Goal: Task Accomplishment & Management: Use online tool/utility

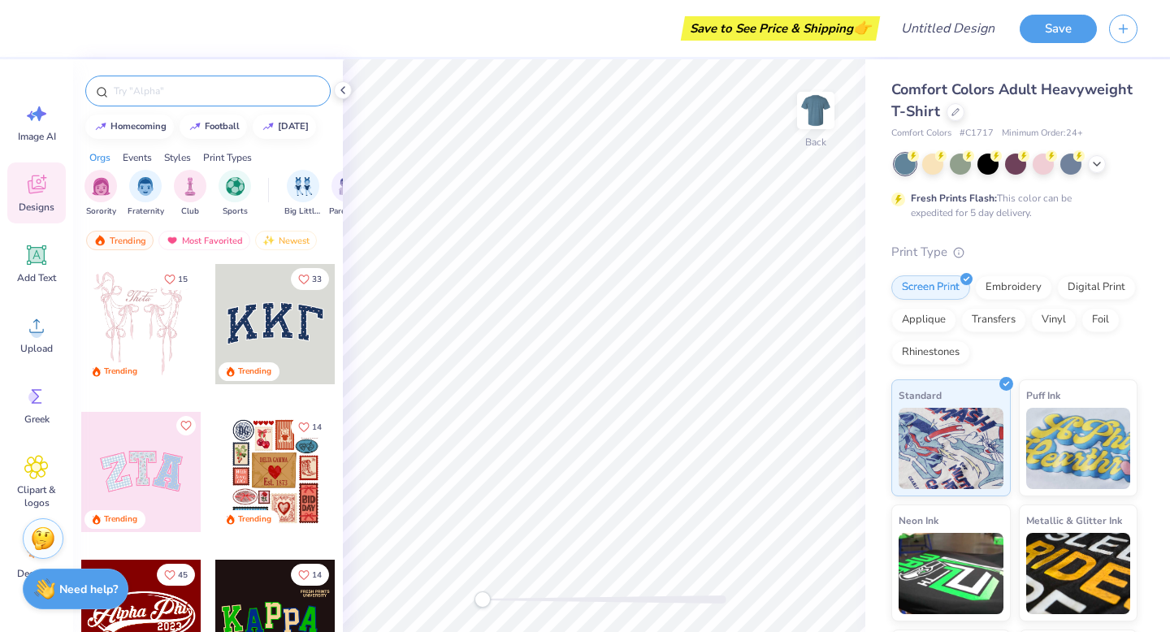
click at [140, 93] on input "text" at bounding box center [216, 91] width 208 height 16
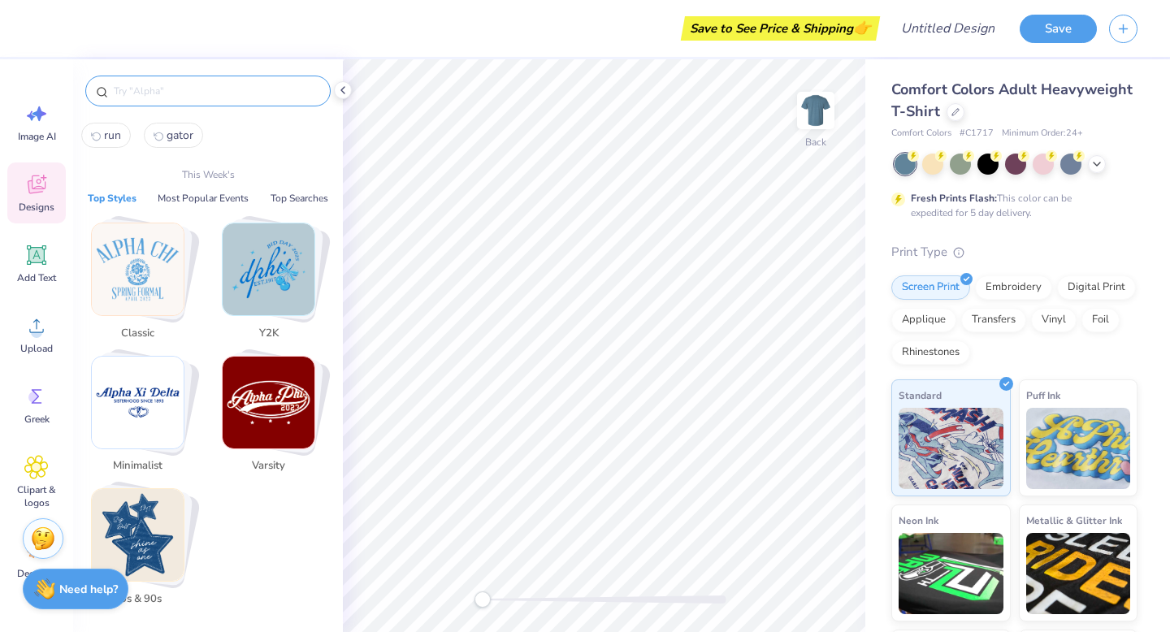
click at [177, 128] on span "gator" at bounding box center [179, 135] width 27 height 15
type input "gator"
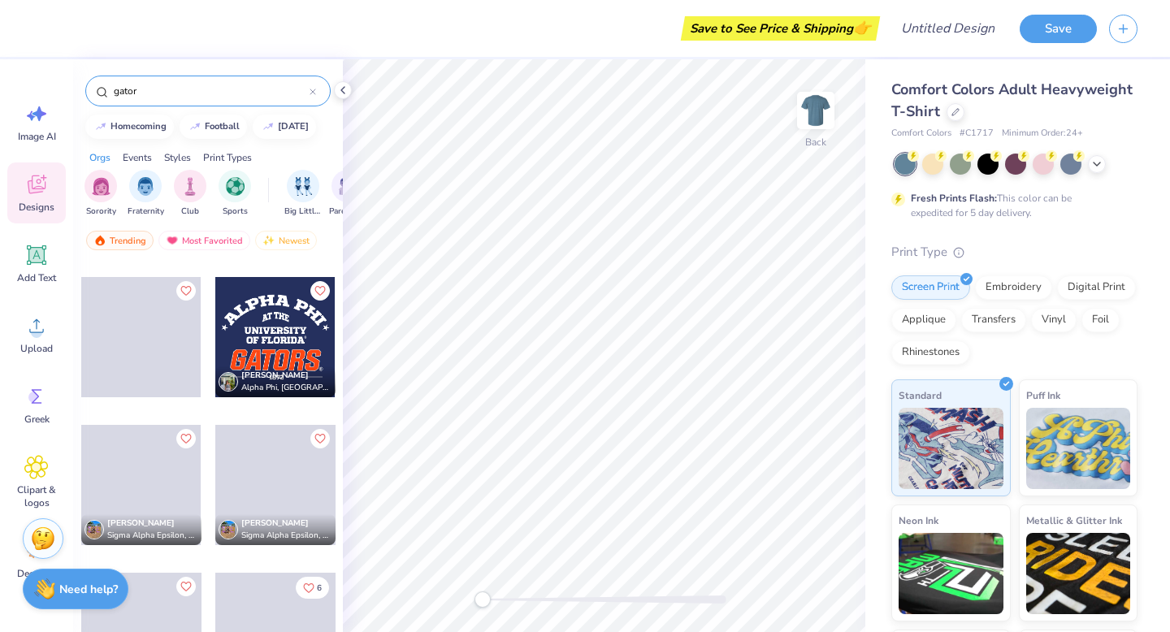
scroll to position [149, 0]
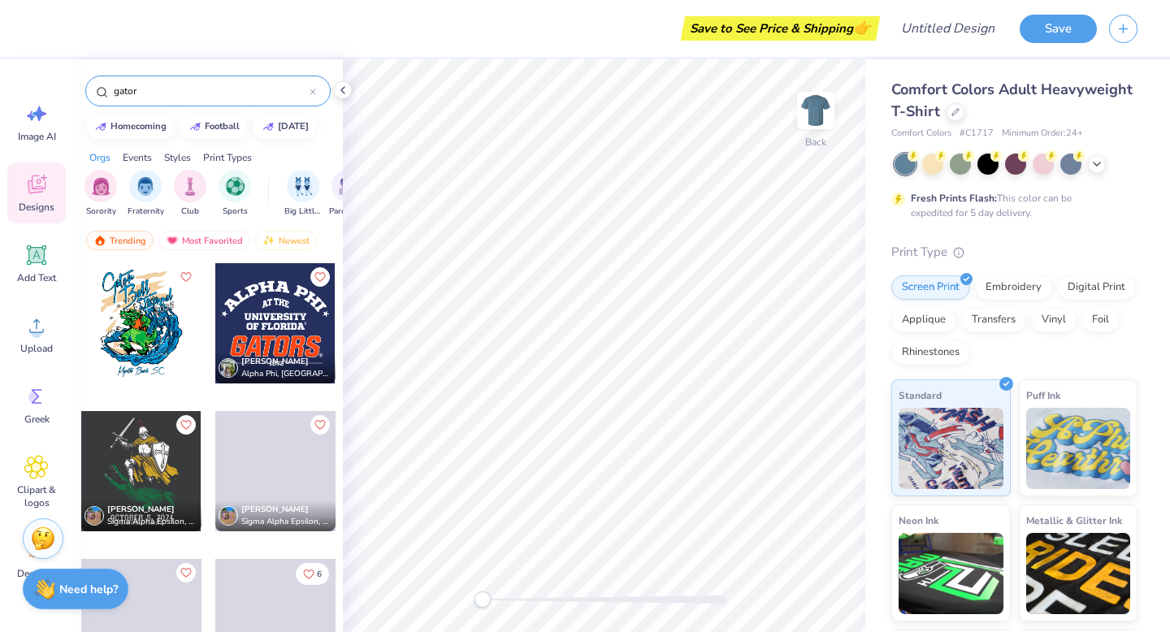
click at [123, 343] on div at bounding box center [141, 323] width 120 height 120
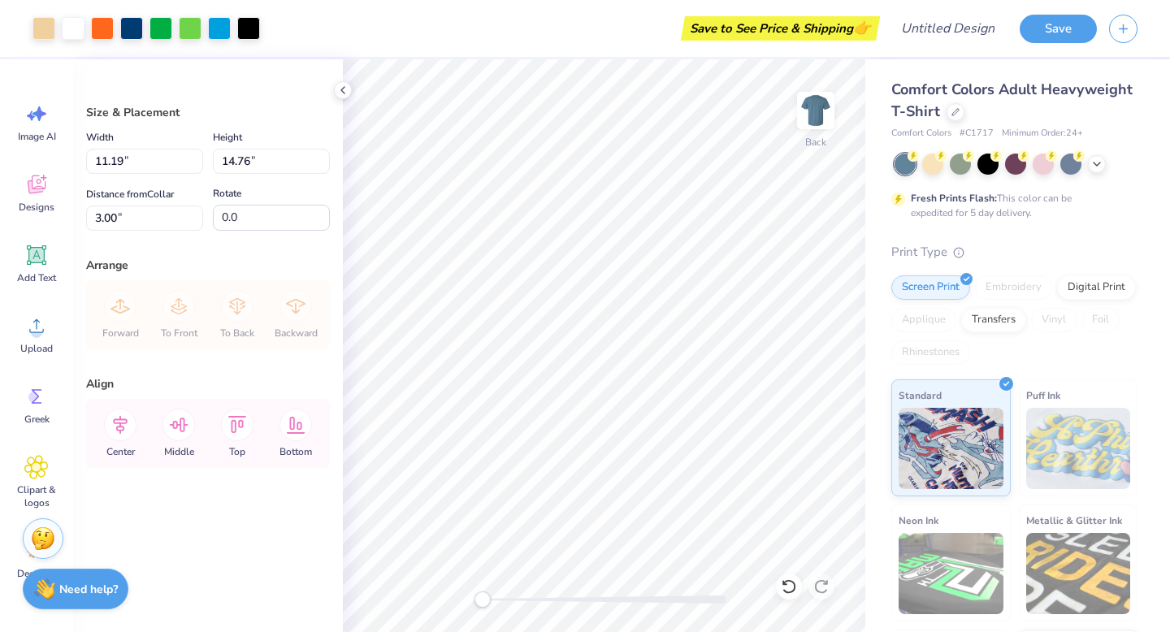
click at [110, 71] on div "Size & Placement Width 11.19 11.19 " Height 14.76 14.76 " Distance from Collar …" at bounding box center [208, 345] width 270 height 573
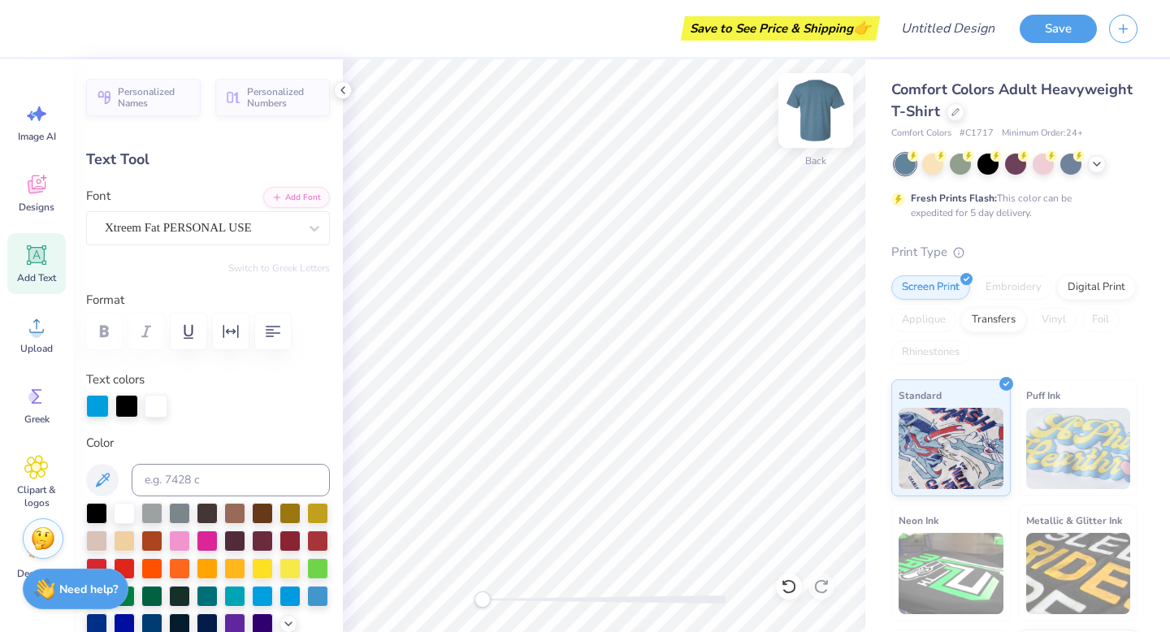
type textarea "Alpha"
type input "4.35"
type input "4.22"
type input "4.37"
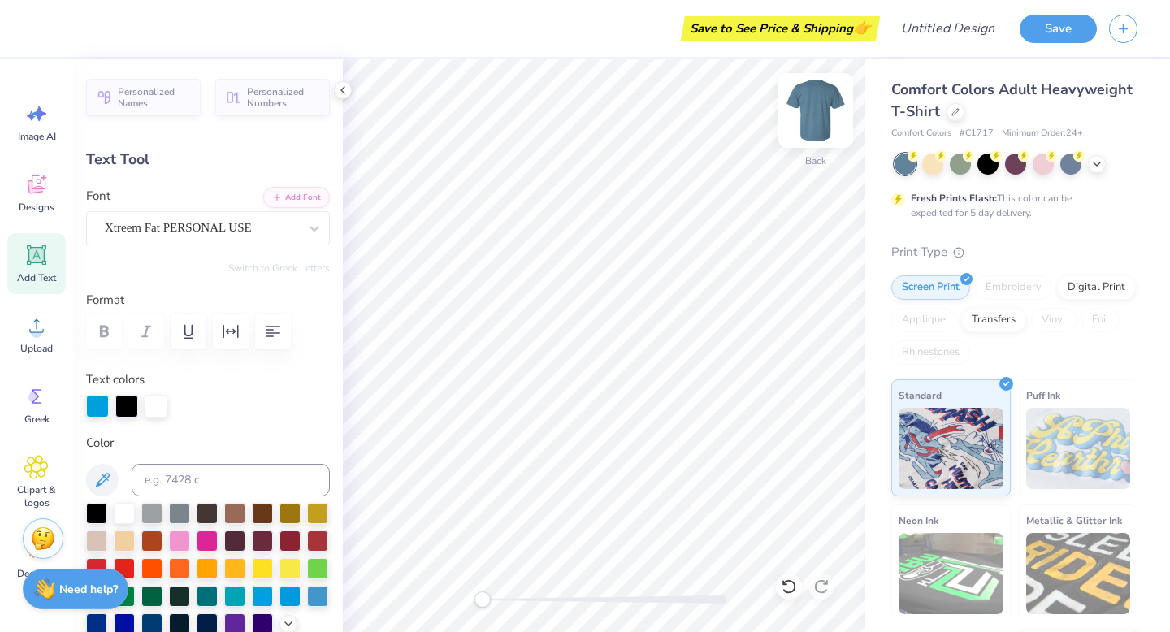
type textarea "Epsilon"
type input "5.01"
type input "3.54"
type input "5.53"
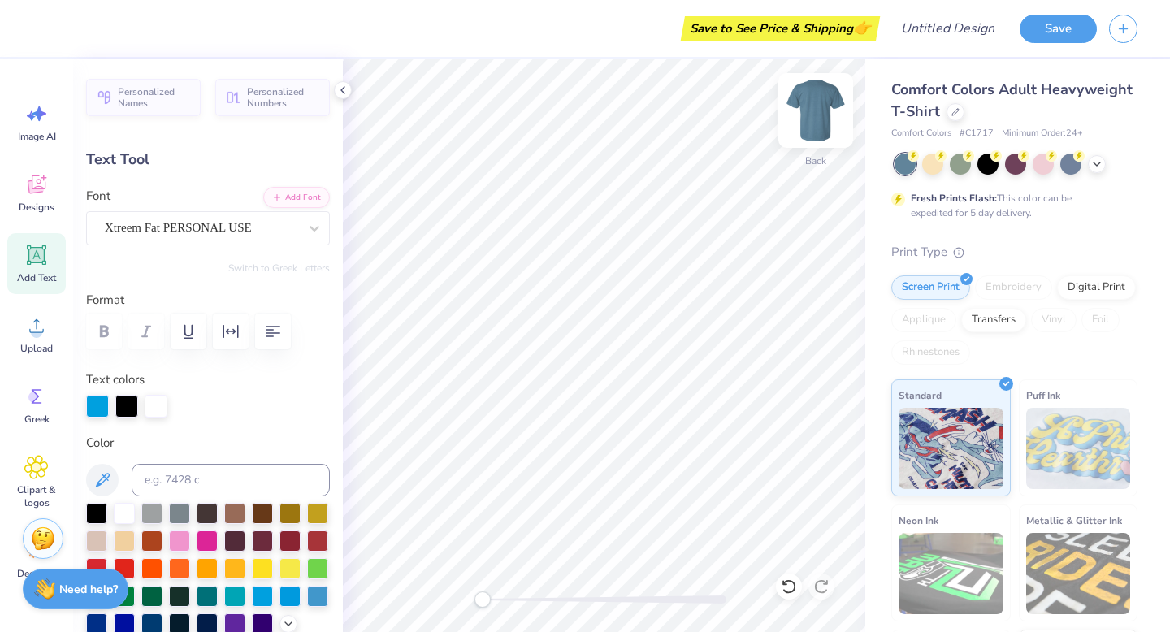
type textarea "Delta"
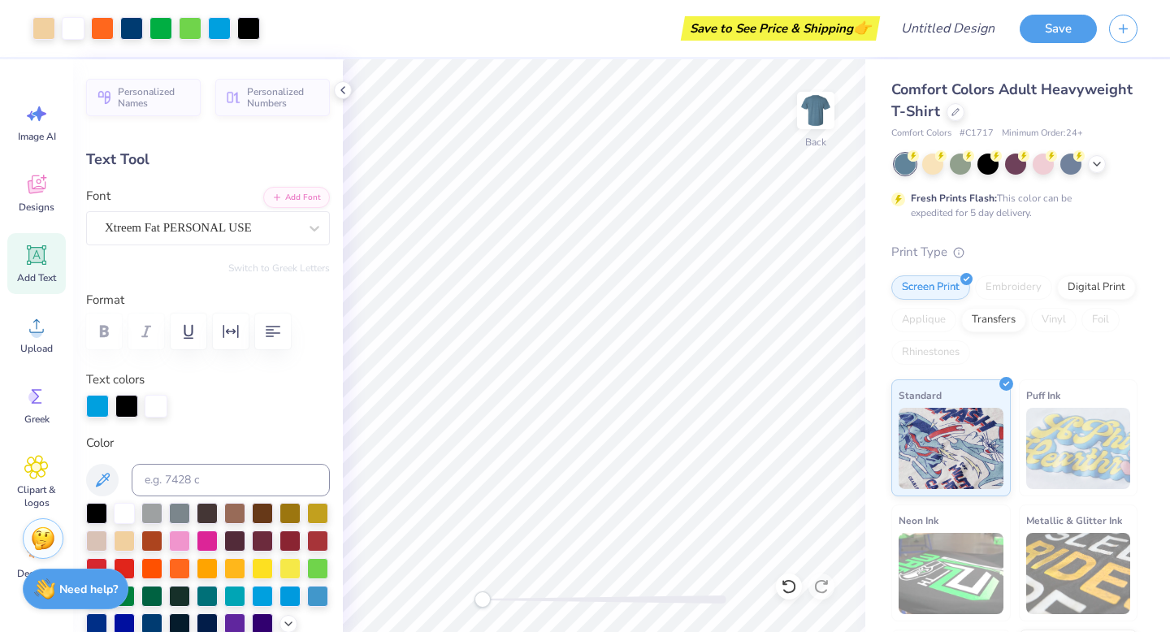
type input "0.0"
type input "6.47"
type input "1.55"
type input "16.21"
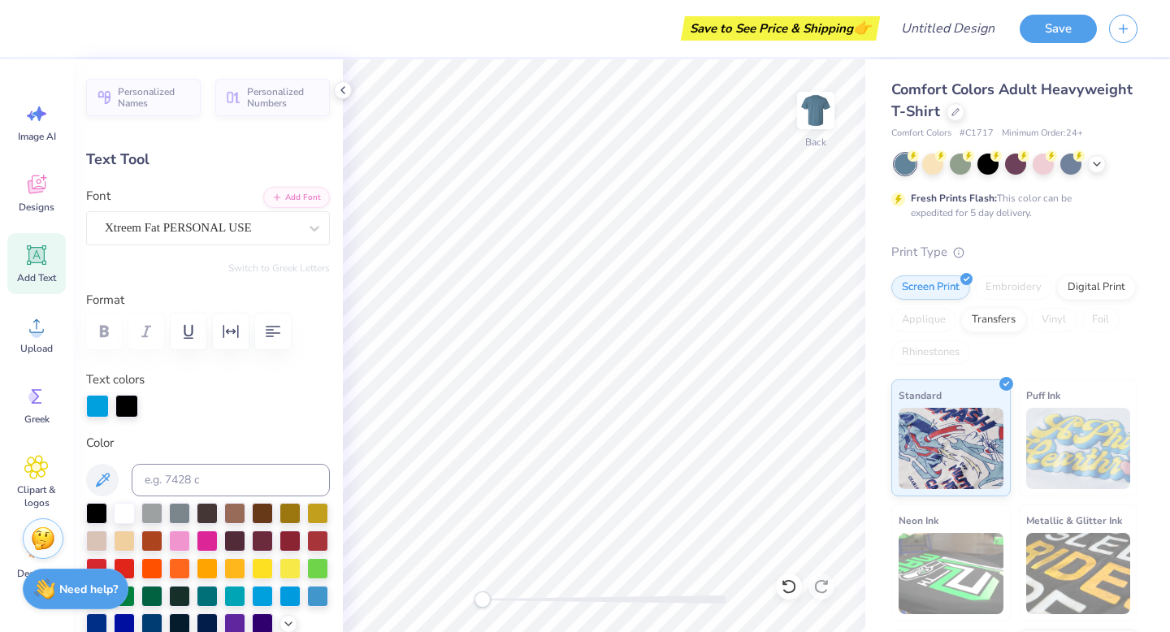
type textarea "[US_STATE] Alpha Chapter"
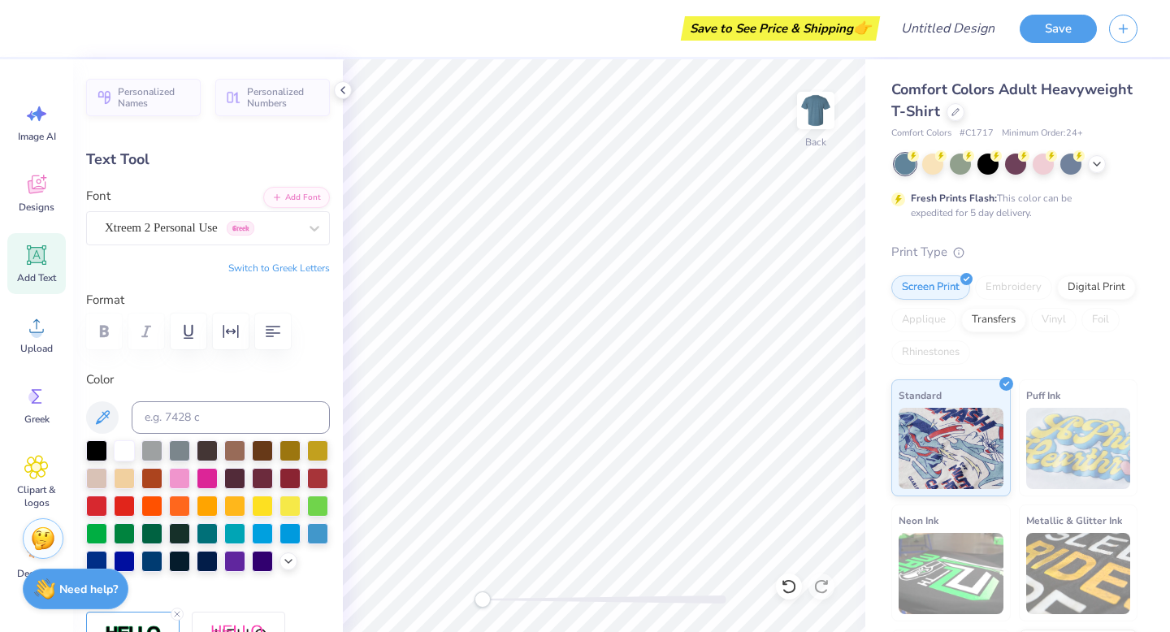
type input "0.75"
type input "0.51"
type input "13.06"
type textarea "AED"
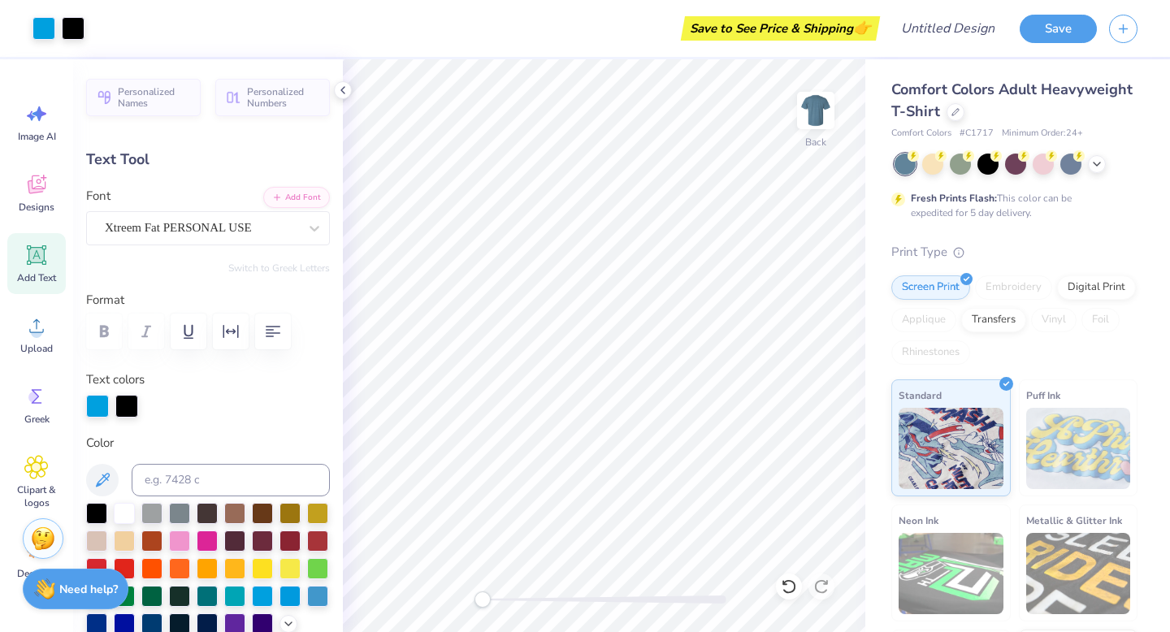
type input "6.78"
type input "1.40"
type input "16.28"
click at [123, 405] on div at bounding box center [126, 404] width 23 height 23
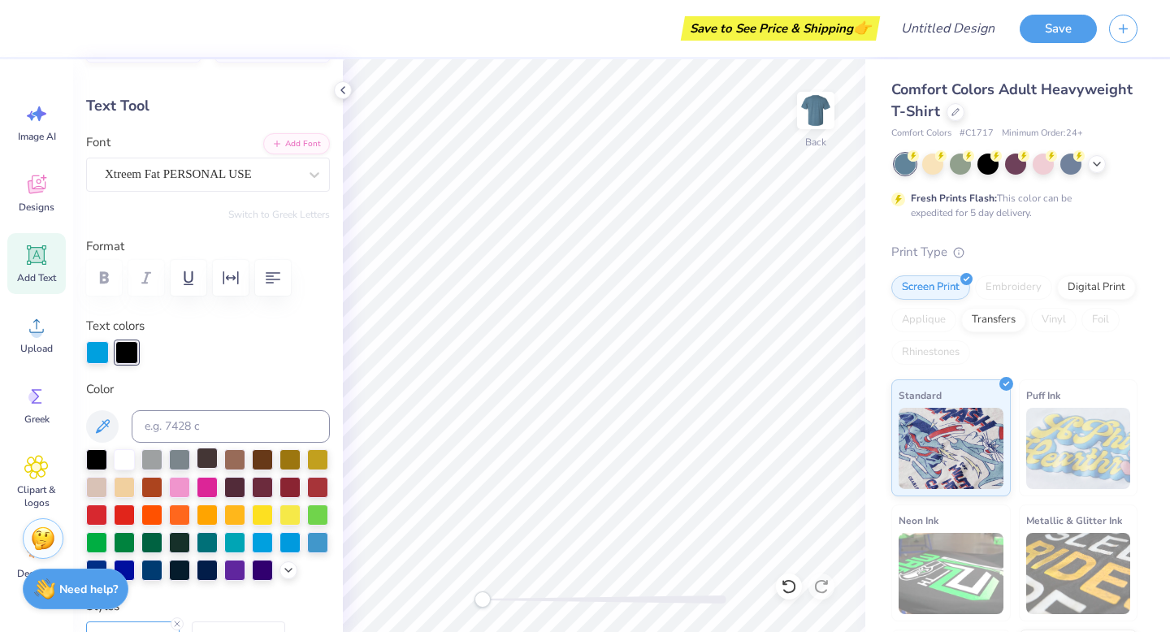
scroll to position [71, 0]
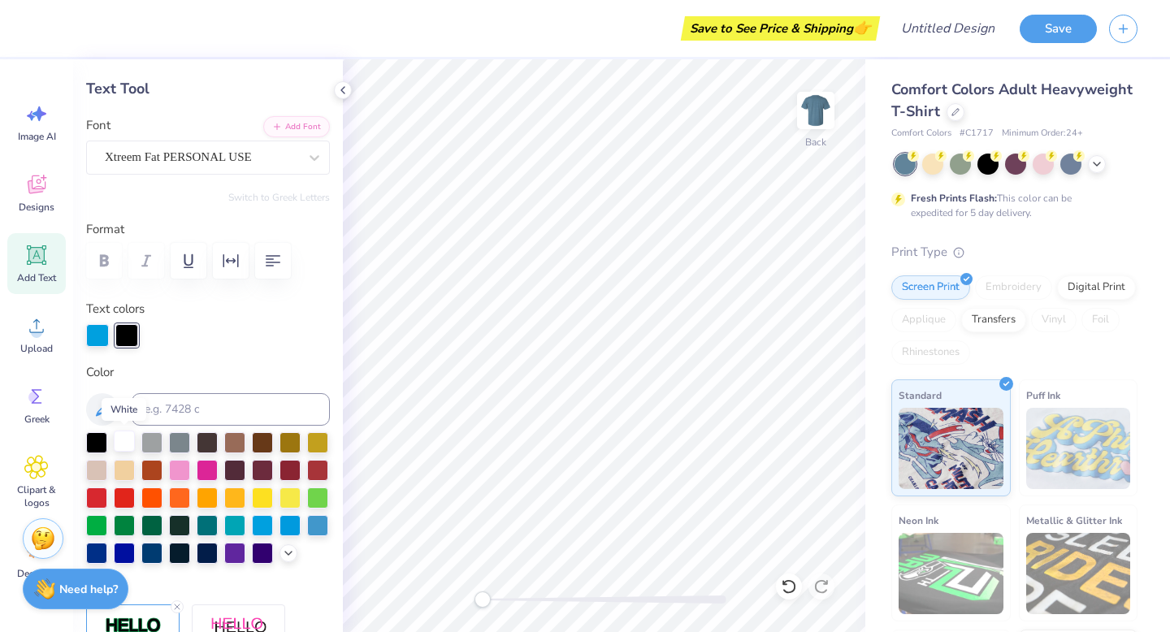
click at [125, 437] on div at bounding box center [124, 440] width 21 height 21
drag, startPoint x: 486, startPoint y: 601, endPoint x: 515, endPoint y: 601, distance: 28.4
click at [495, 601] on div "Accessibility label" at bounding box center [486, 599] width 16 height 16
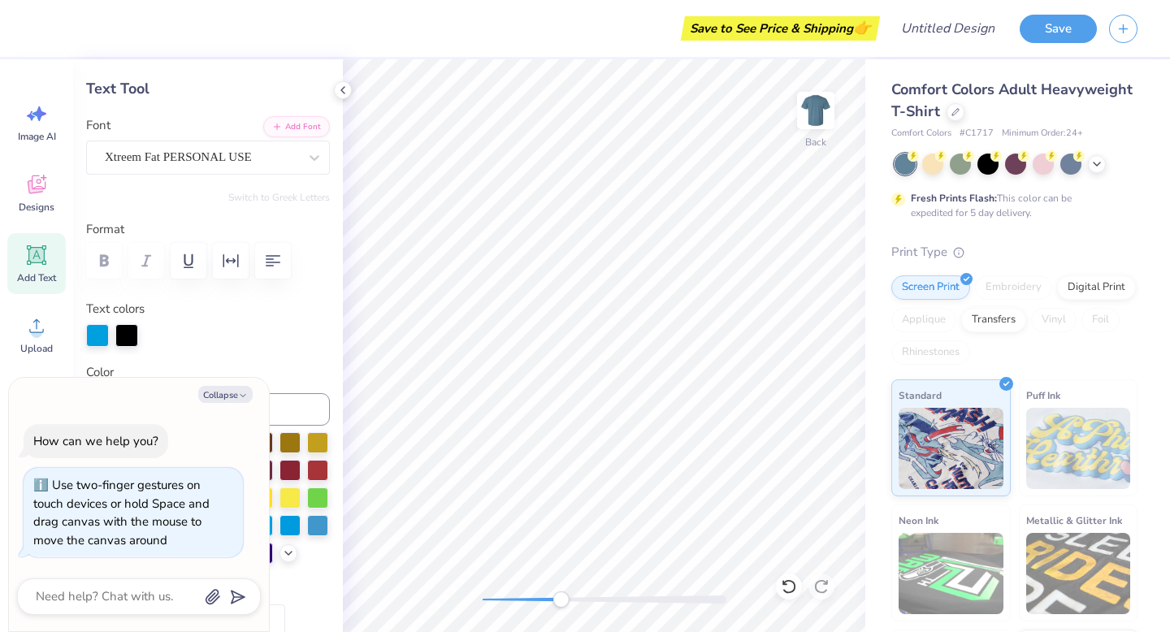
click at [560, 595] on div "Accessibility label" at bounding box center [560, 599] width 16 height 16
type textarea "x"
type textarea "FloridaAlpha Chapter"
type textarea "x"
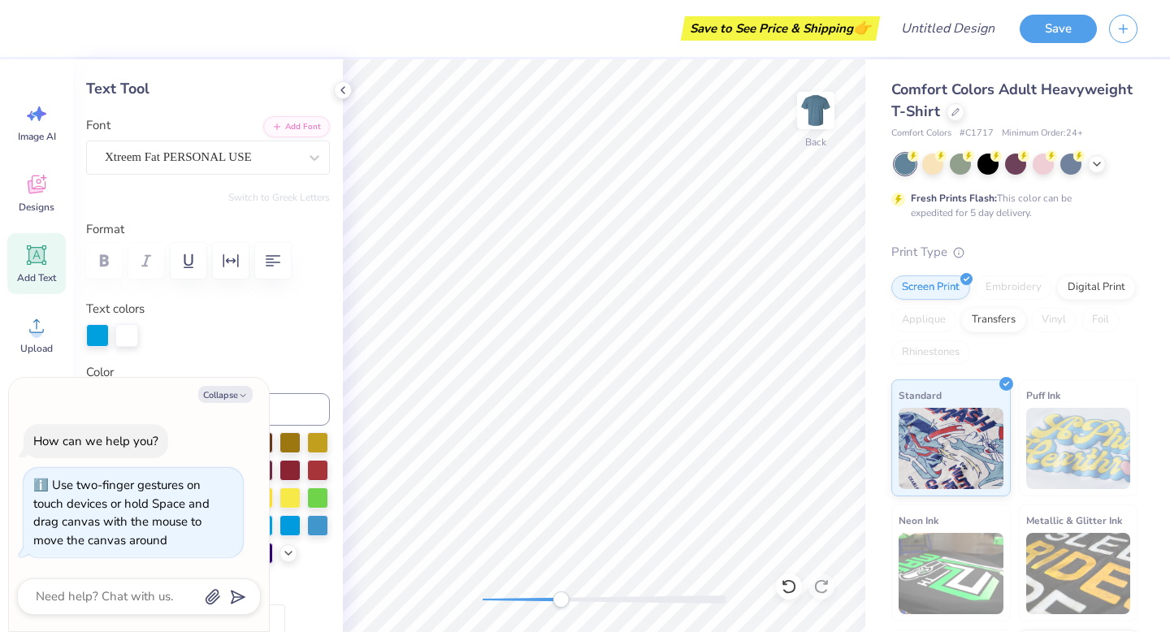
type textarea "[US_STATE] Alpha Chapter"
type textarea "x"
click at [209, 394] on button "Collapse" at bounding box center [225, 394] width 54 height 17
click at [238, 396] on icon "button" at bounding box center [243, 396] width 10 height 10
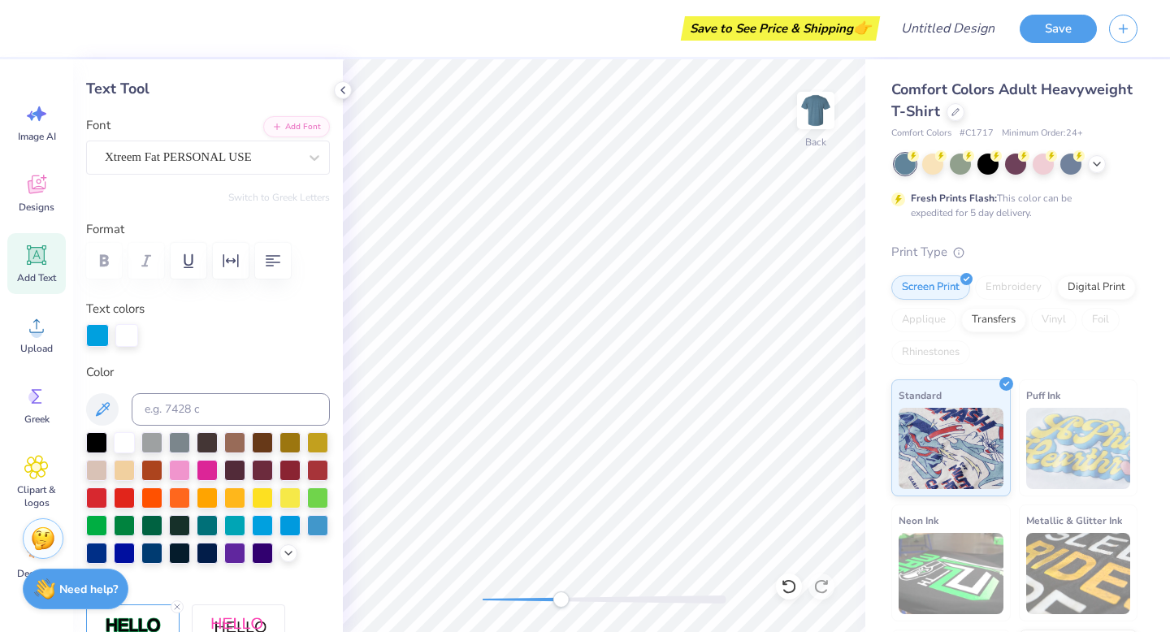
type input "16.24"
type textarea "x"
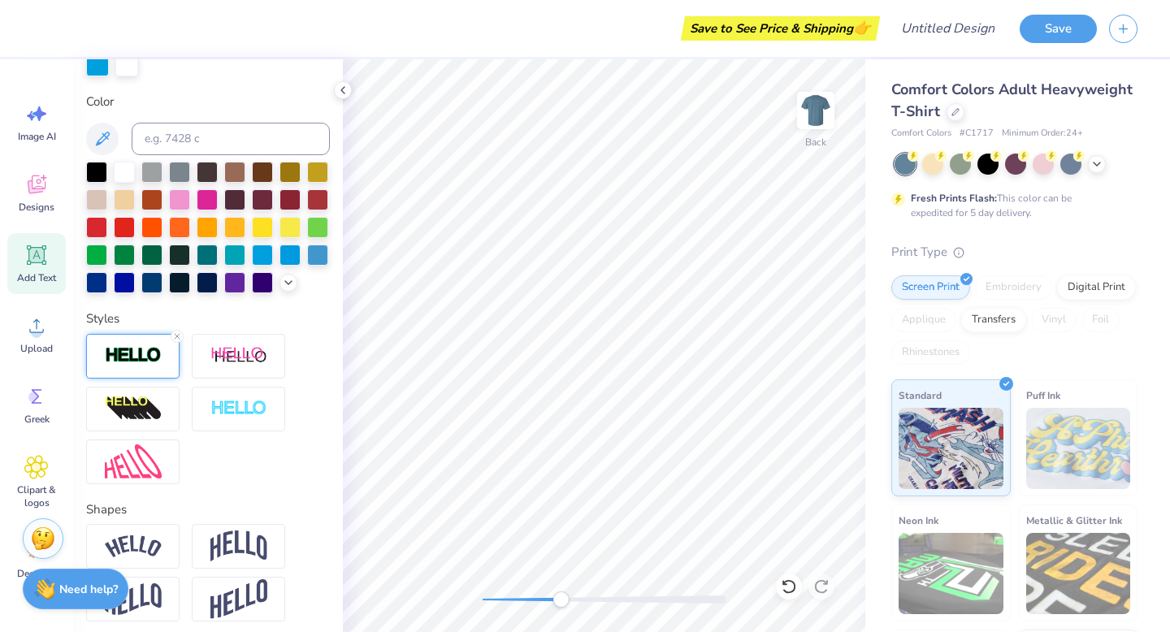
scroll to position [342, 0]
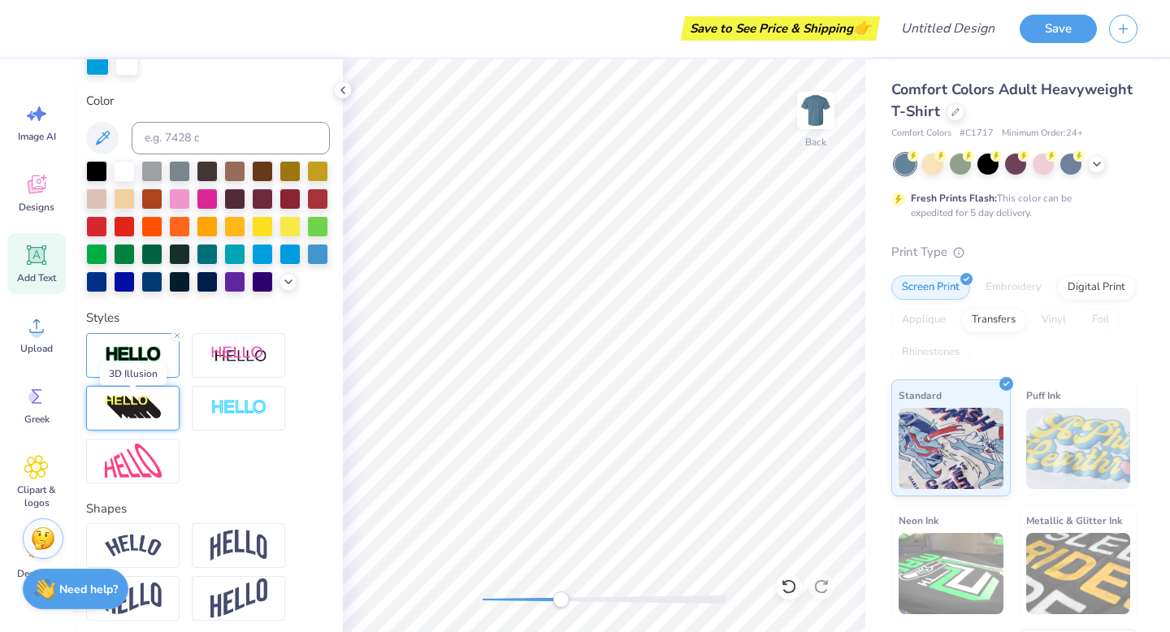
click at [153, 416] on img at bounding box center [133, 408] width 57 height 26
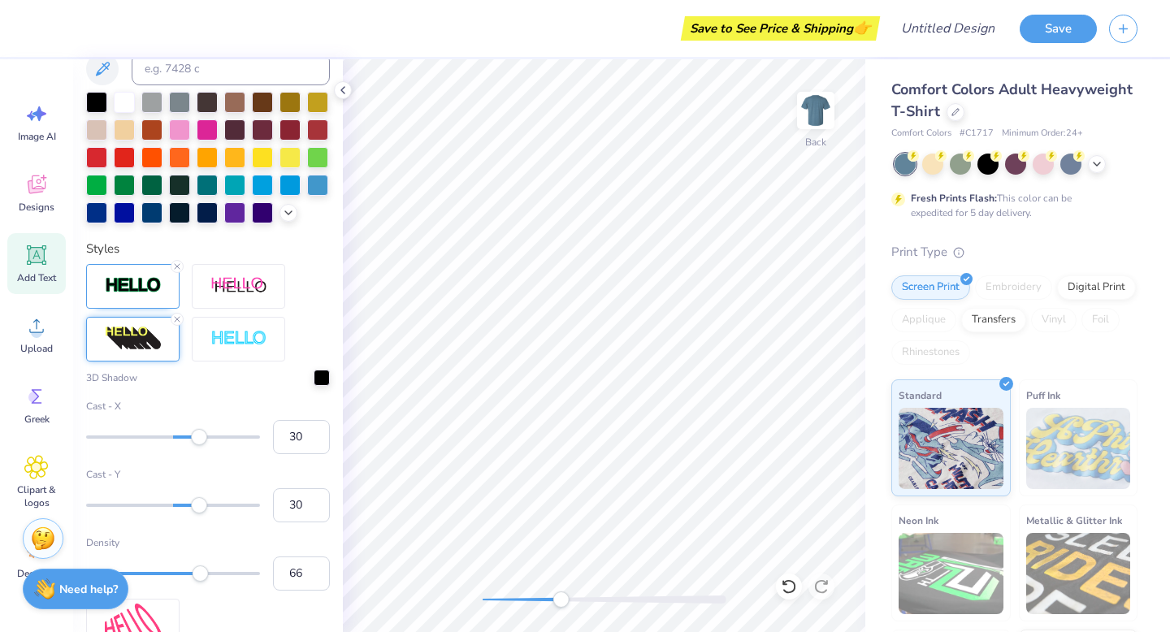
scroll to position [480, 0]
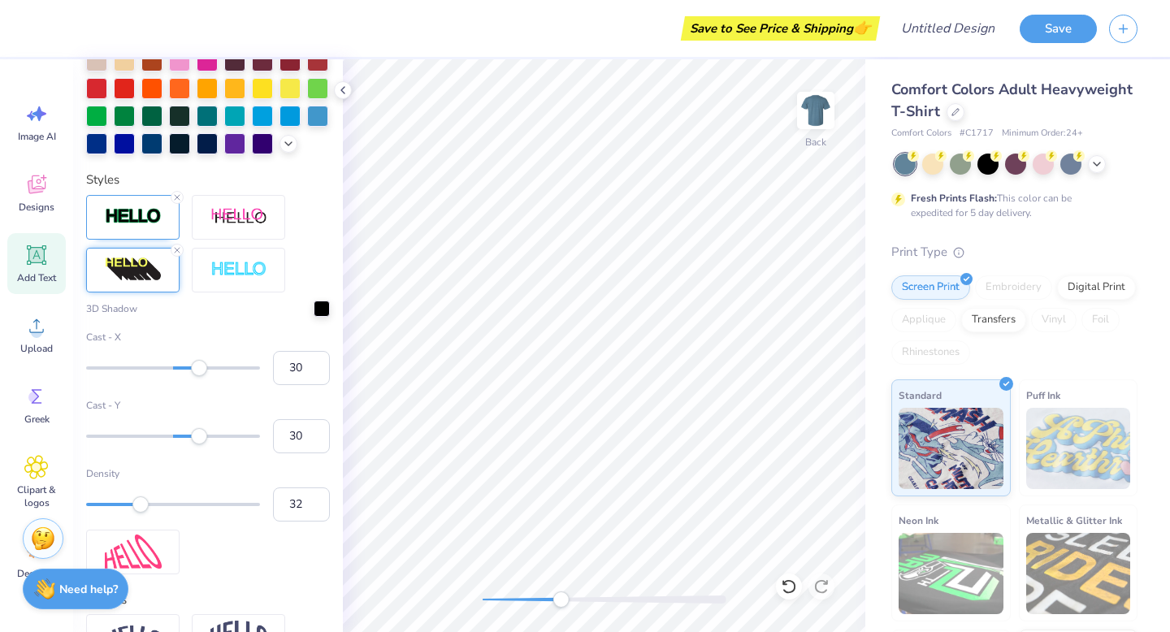
type input "31"
drag, startPoint x: 197, startPoint y: 507, endPoint x: 138, endPoint y: 507, distance: 59.3
click at [138, 507] on div "Accessibility label" at bounding box center [140, 504] width 16 height 16
type input "3"
drag, startPoint x: 138, startPoint y: 507, endPoint x: 89, endPoint y: 506, distance: 48.7
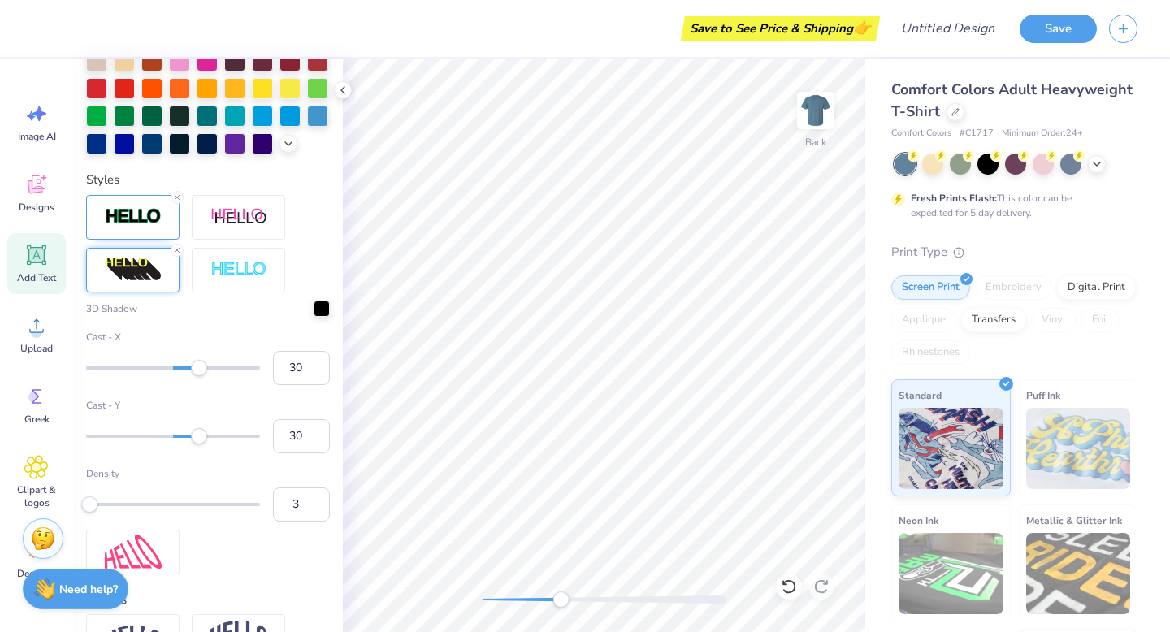
click at [89, 506] on div "Accessibility label" at bounding box center [89, 504] width 16 height 16
type input "8"
drag, startPoint x: 195, startPoint y: 439, endPoint x: 180, endPoint y: 438, distance: 14.6
click at [180, 438] on div "Accessibility label" at bounding box center [180, 436] width 16 height 16
type input "8"
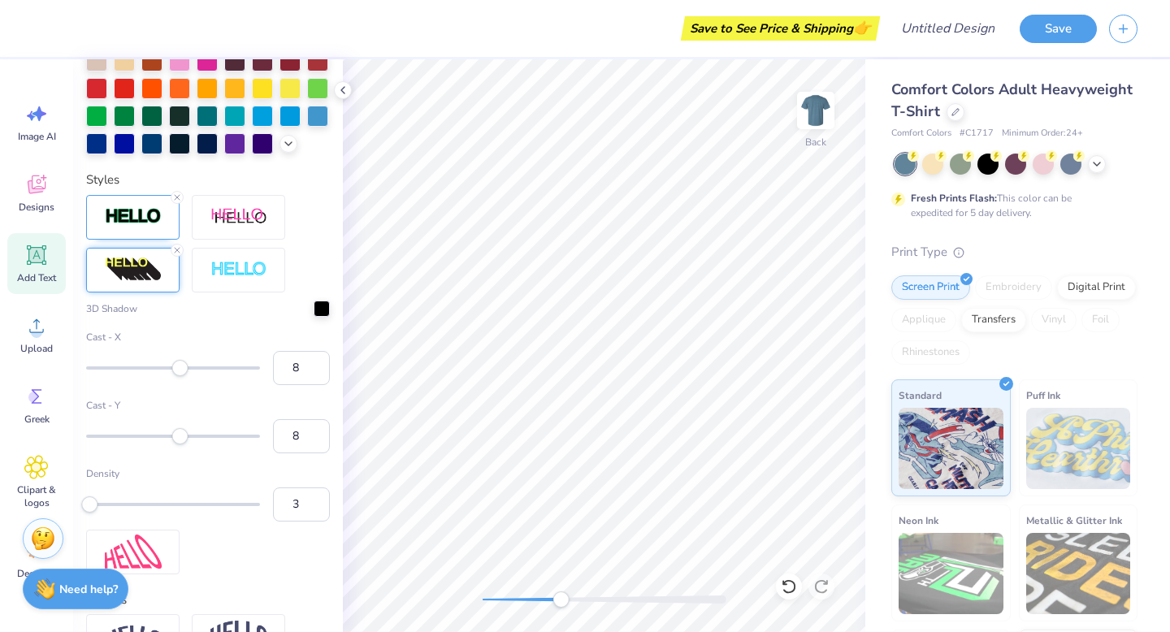
drag, startPoint x: 200, startPoint y: 369, endPoint x: 180, endPoint y: 369, distance: 19.5
click at [180, 369] on div "Accessibility label" at bounding box center [180, 368] width 16 height 16
type input "1"
click at [174, 370] on div "Accessibility label" at bounding box center [174, 368] width 16 height 16
type input "4"
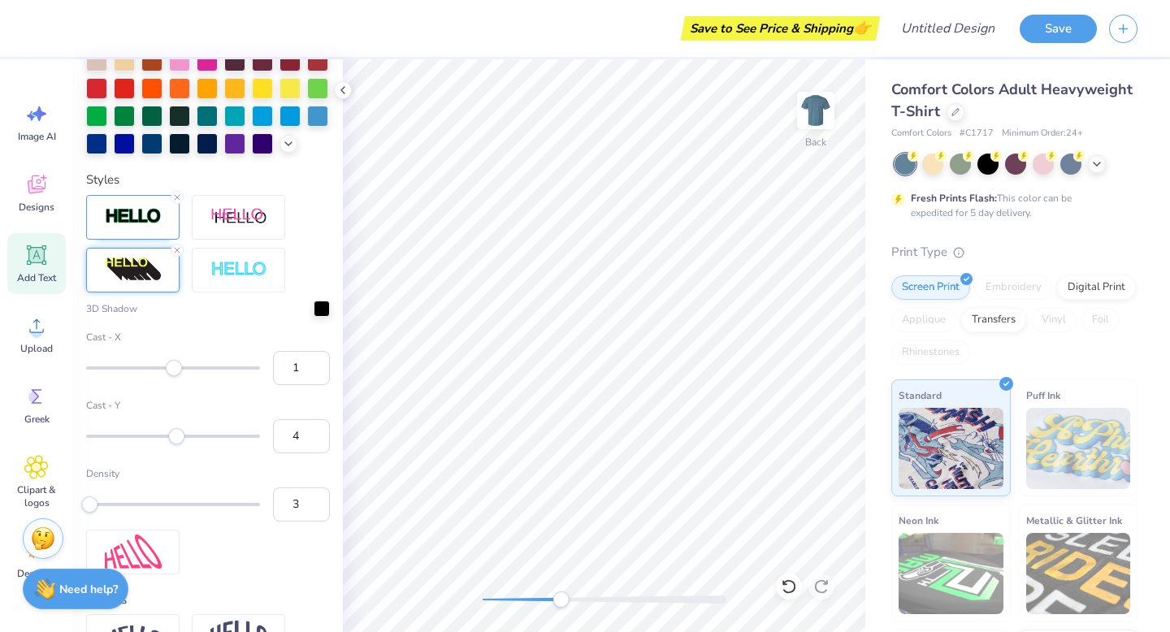
click at [176, 436] on div "Accessibility label" at bounding box center [176, 436] width 16 height 16
click at [301, 433] on input "4" at bounding box center [301, 436] width 57 height 34
type input "3"
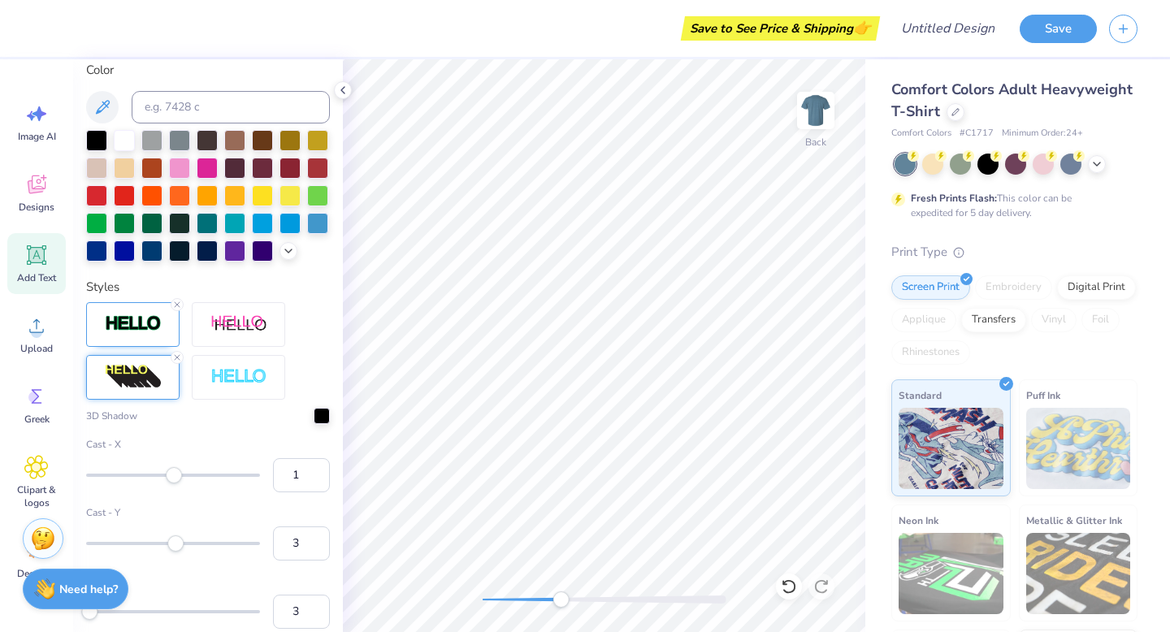
scroll to position [341, 0]
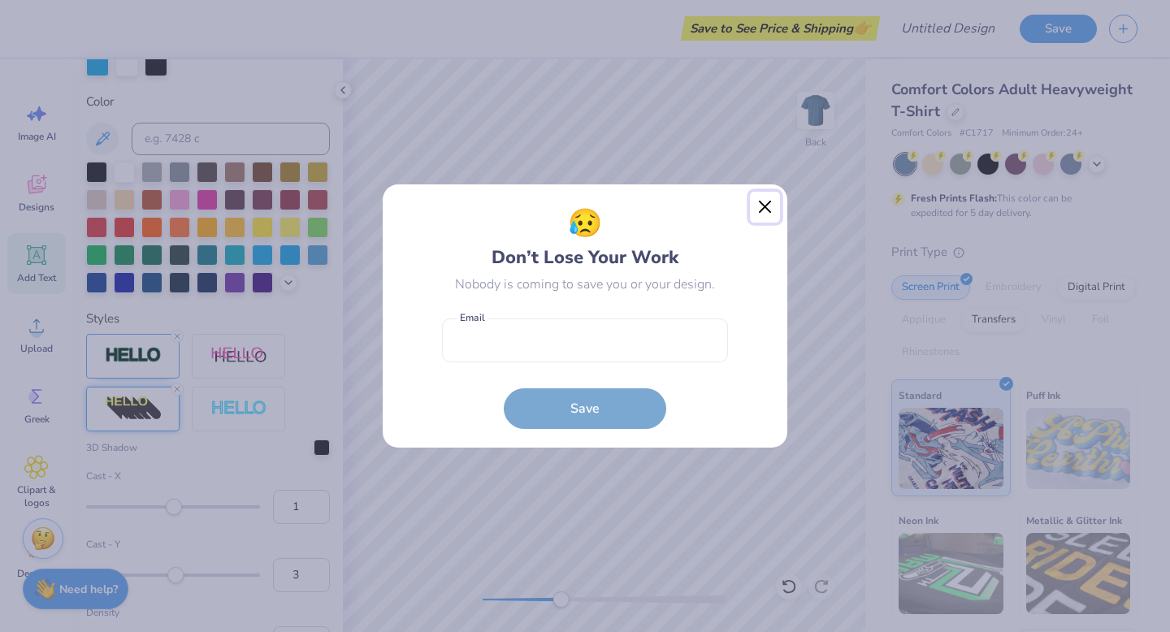
click at [759, 205] on button "Close" at bounding box center [765, 207] width 31 height 31
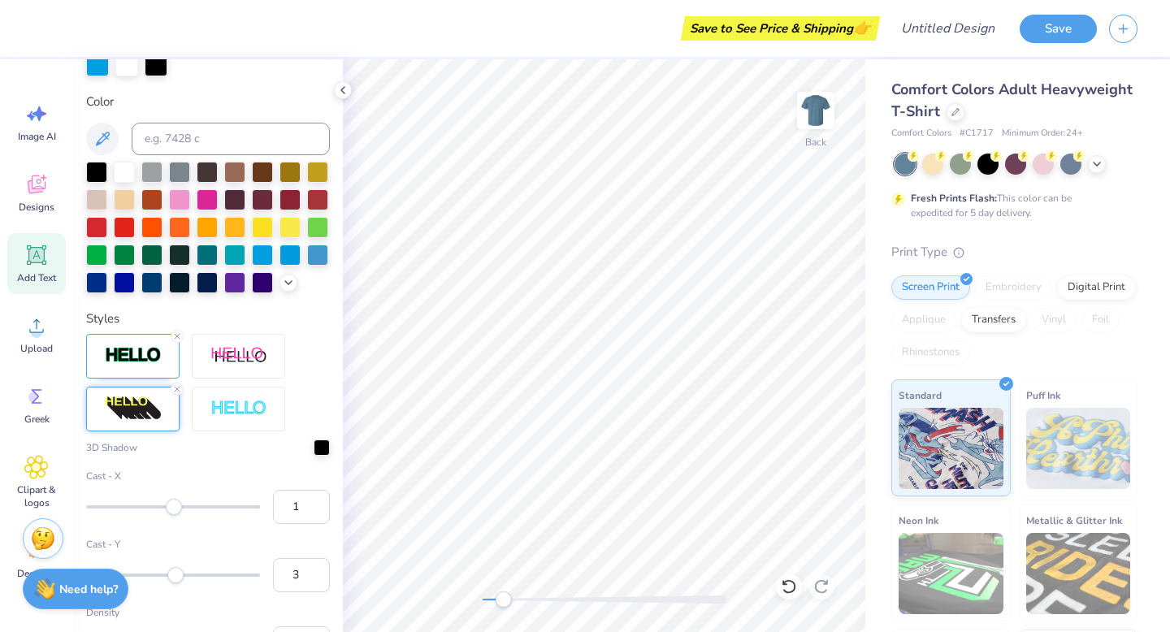
drag, startPoint x: 556, startPoint y: 599, endPoint x: 494, endPoint y: 591, distance: 62.2
click at [495, 591] on div "Accessibility label" at bounding box center [503, 599] width 16 height 16
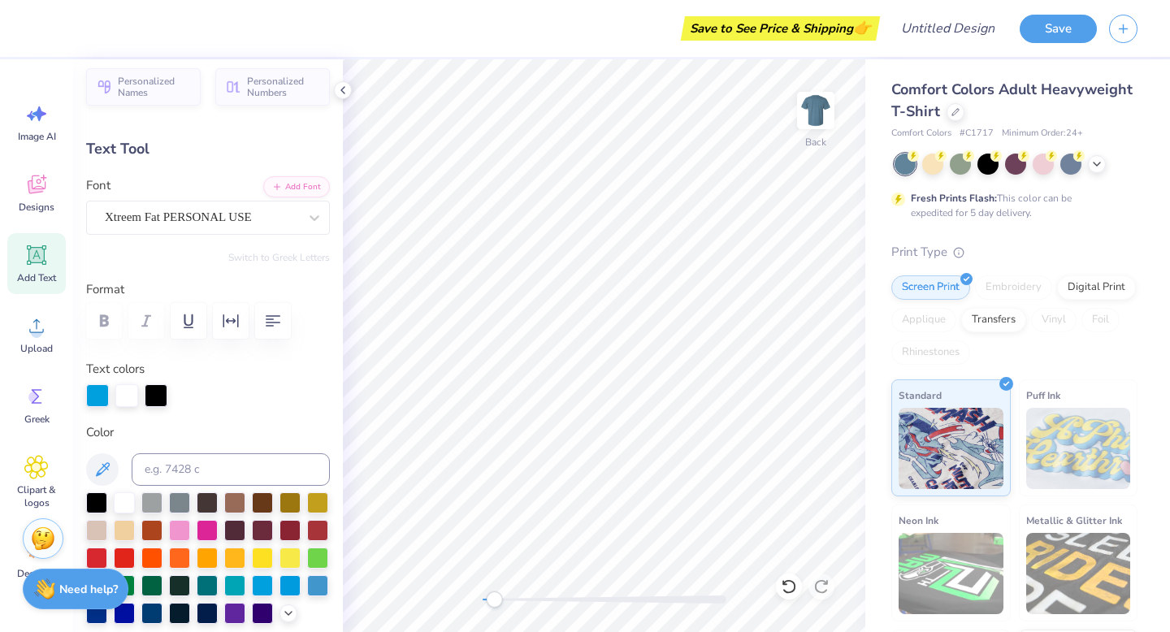
scroll to position [0, 0]
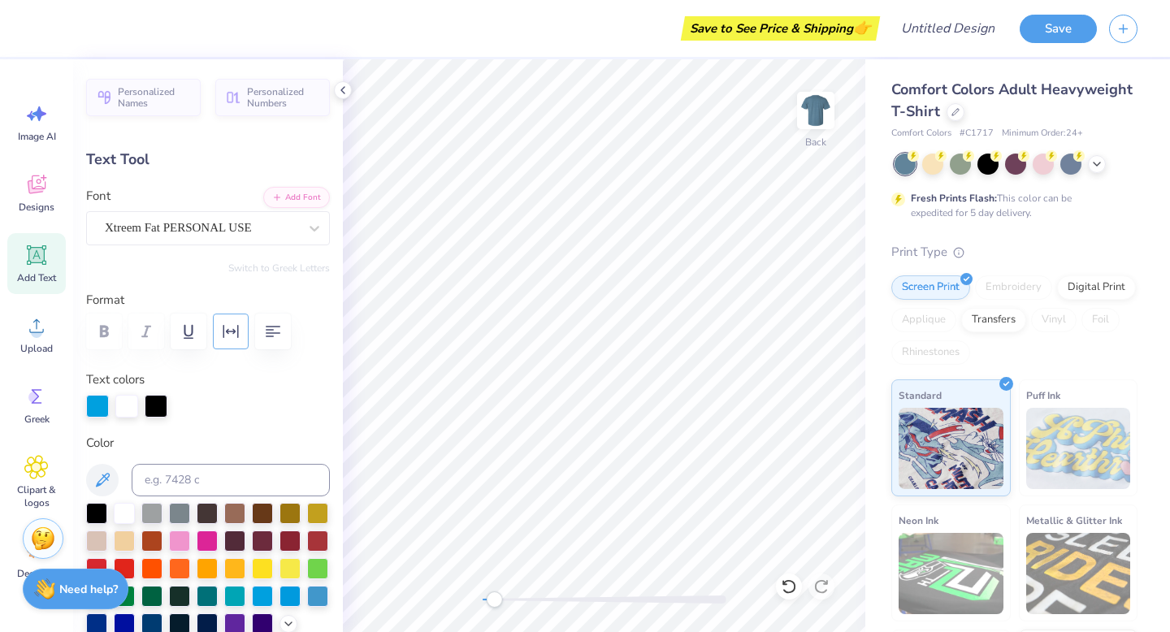
click at [237, 331] on icon "button" at bounding box center [230, 331] width 15 height 13
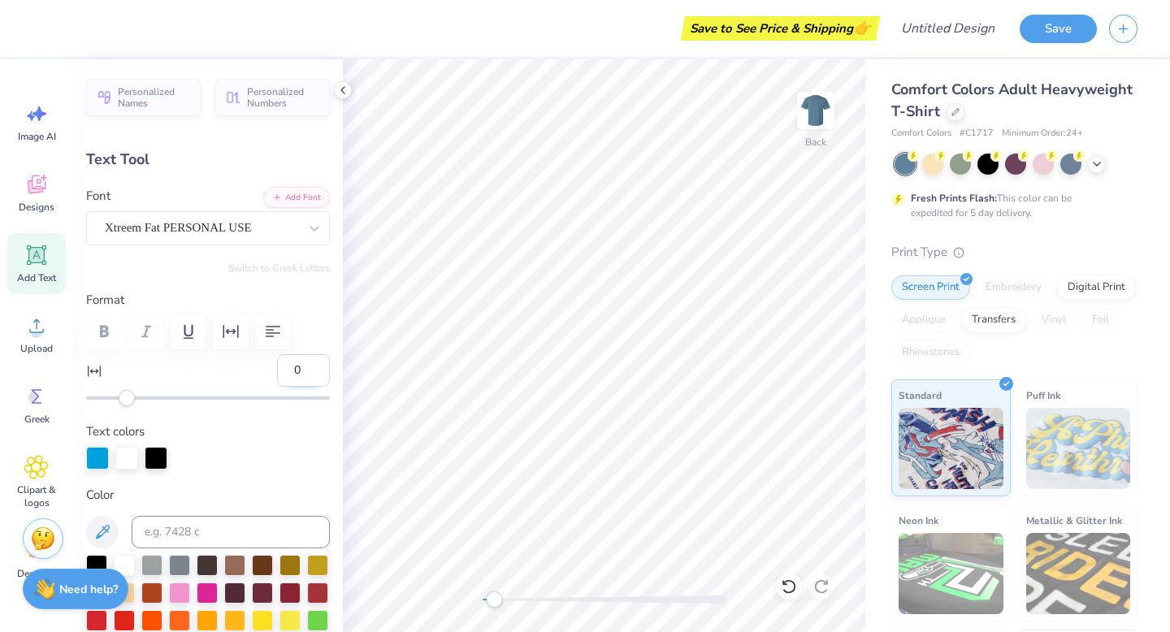
click at [301, 372] on input "0" at bounding box center [303, 370] width 53 height 32
click at [311, 366] on input "1" at bounding box center [303, 370] width 53 height 32
type input "2"
click at [311, 366] on input "2" at bounding box center [303, 370] width 53 height 32
click at [545, 599] on div at bounding box center [604, 599] width 244 height 8
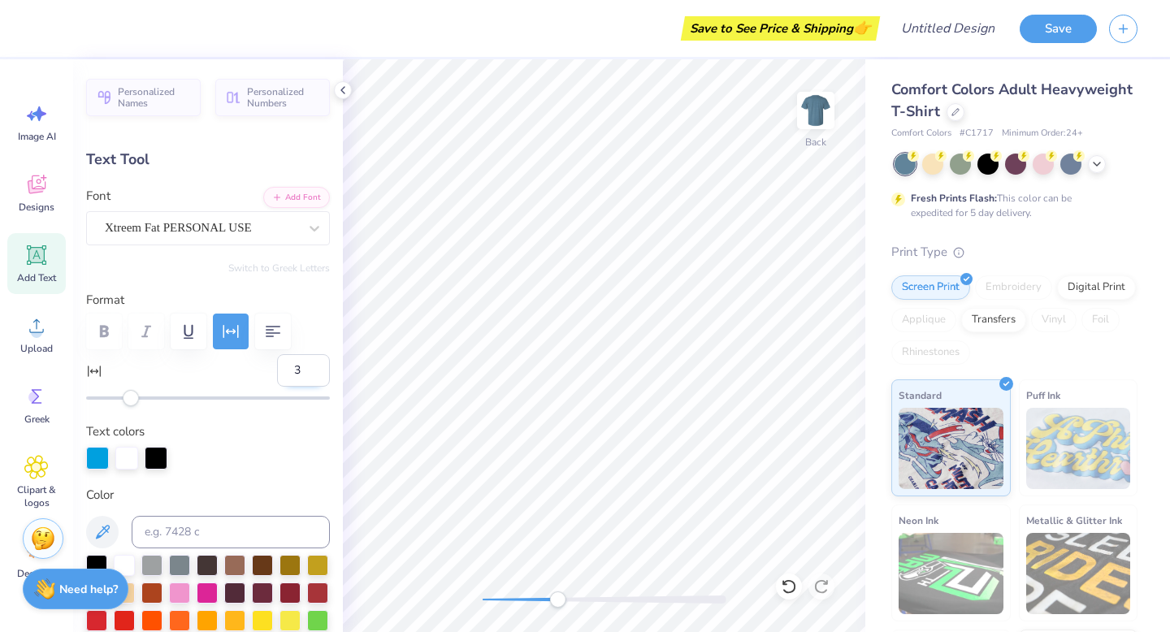
click at [318, 364] on input "3" at bounding box center [303, 370] width 53 height 32
click at [318, 364] on input "4" at bounding box center [303, 370] width 53 height 32
click at [318, 364] on input "5" at bounding box center [303, 370] width 53 height 32
click at [318, 364] on input "6" at bounding box center [303, 370] width 53 height 32
click at [318, 364] on input "7" at bounding box center [303, 370] width 53 height 32
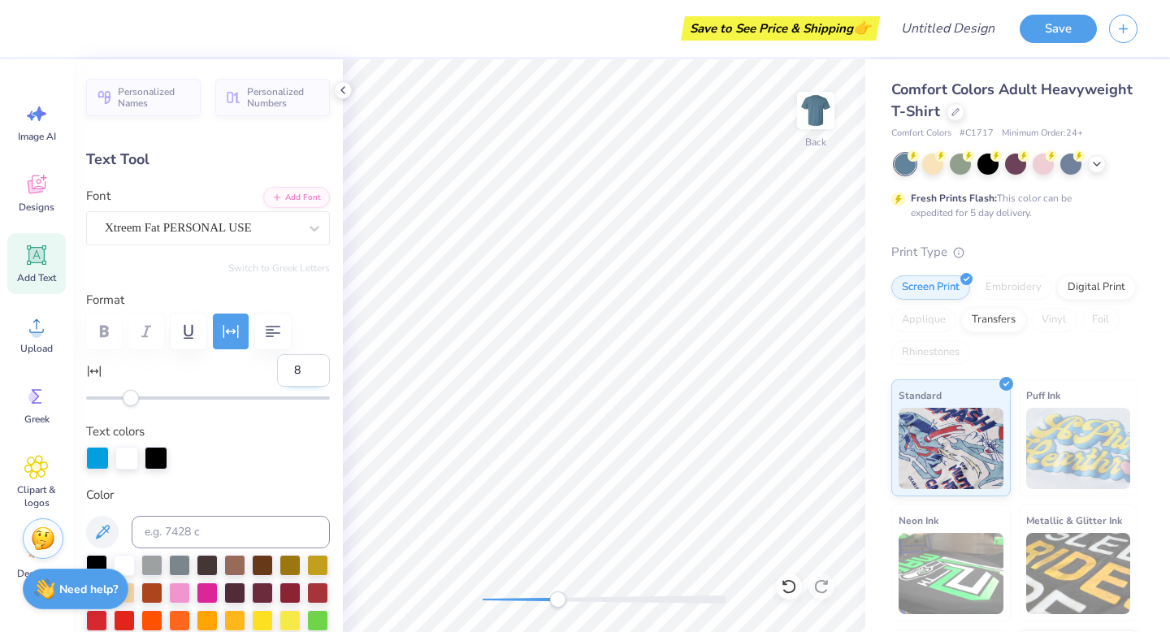
click at [313, 364] on input "8" at bounding box center [303, 370] width 53 height 32
click at [313, 364] on input "9" at bounding box center [303, 370] width 53 height 32
click at [313, 364] on input "10" at bounding box center [303, 370] width 53 height 32
type input "11"
click at [313, 364] on input "11" at bounding box center [303, 370] width 53 height 32
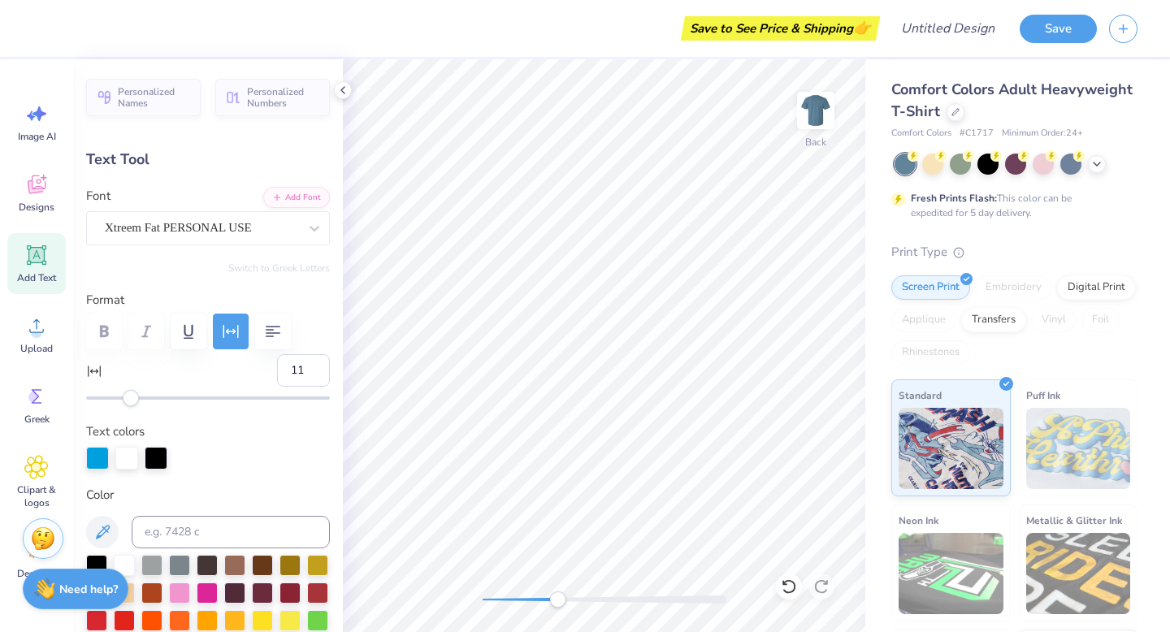
drag, startPoint x: 129, startPoint y: 392, endPoint x: 155, endPoint y: 404, distance: 28.7
click at [206, 396] on div at bounding box center [208, 397] width 244 height 3
type input "10"
drag, startPoint x: 192, startPoint y: 400, endPoint x: 148, endPoint y: 399, distance: 44.7
click at [148, 399] on div "Accessibility label" at bounding box center [147, 398] width 16 height 16
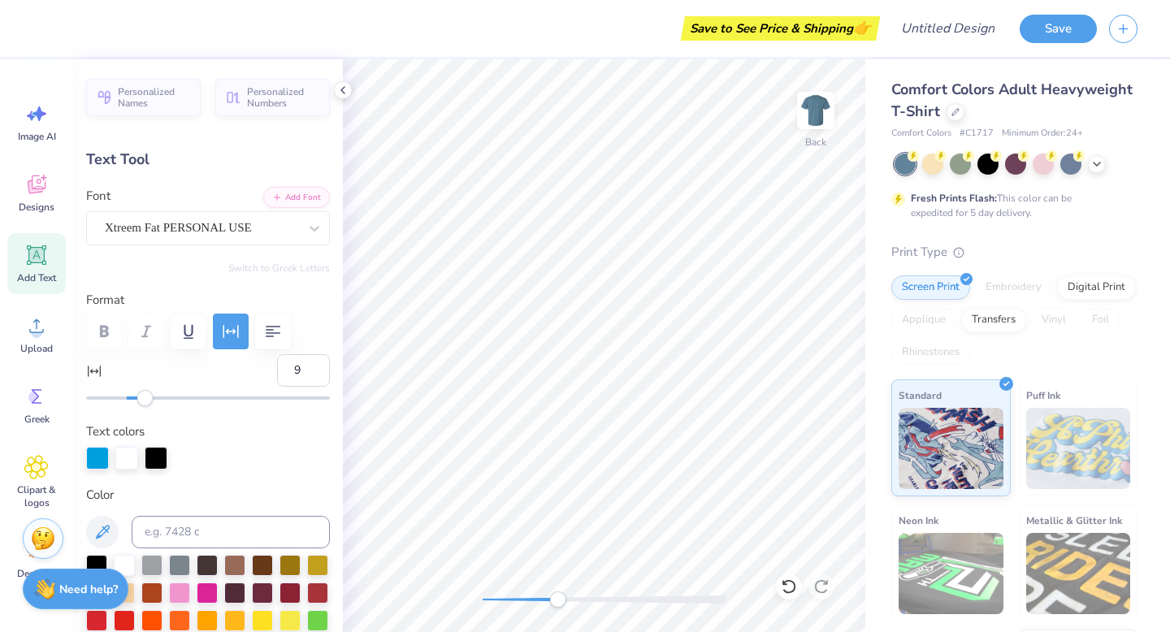
type input "8"
click at [144, 398] on div "Accessibility label" at bounding box center [143, 398] width 16 height 16
drag, startPoint x: 543, startPoint y: 603, endPoint x: 515, endPoint y: 592, distance: 29.9
click at [515, 592] on div "Accessibility label" at bounding box center [517, 599] width 16 height 16
click at [275, 330] on icon "button" at bounding box center [272, 331] width 19 height 19
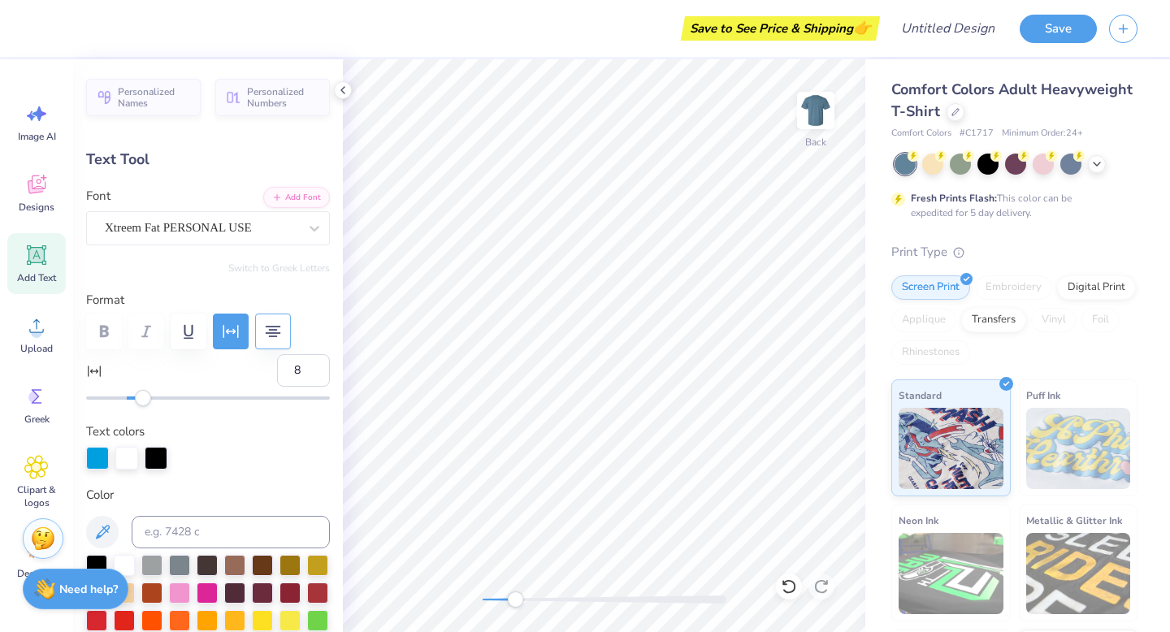
click at [467, 602] on div "Back" at bounding box center [604, 345] width 522 height 573
type input "8.63"
type input "1.43"
type textarea "FloridaAlpha Chapter"
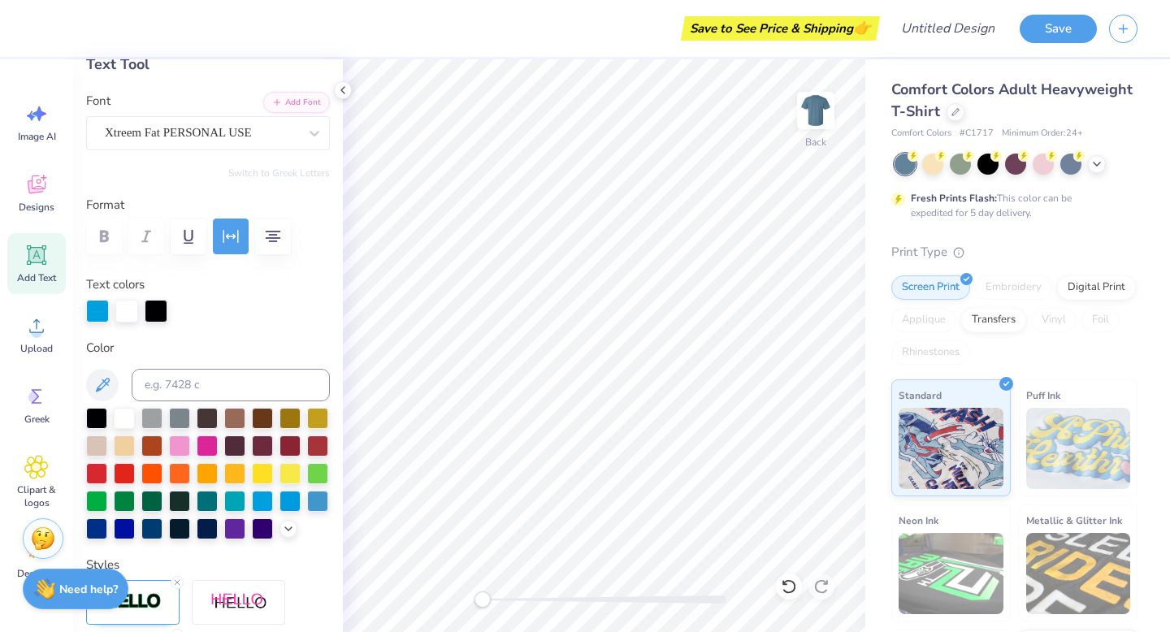
scroll to position [96, 0]
click at [151, 318] on div at bounding box center [156, 308] width 23 height 23
click at [146, 420] on div at bounding box center [151, 415] width 21 height 21
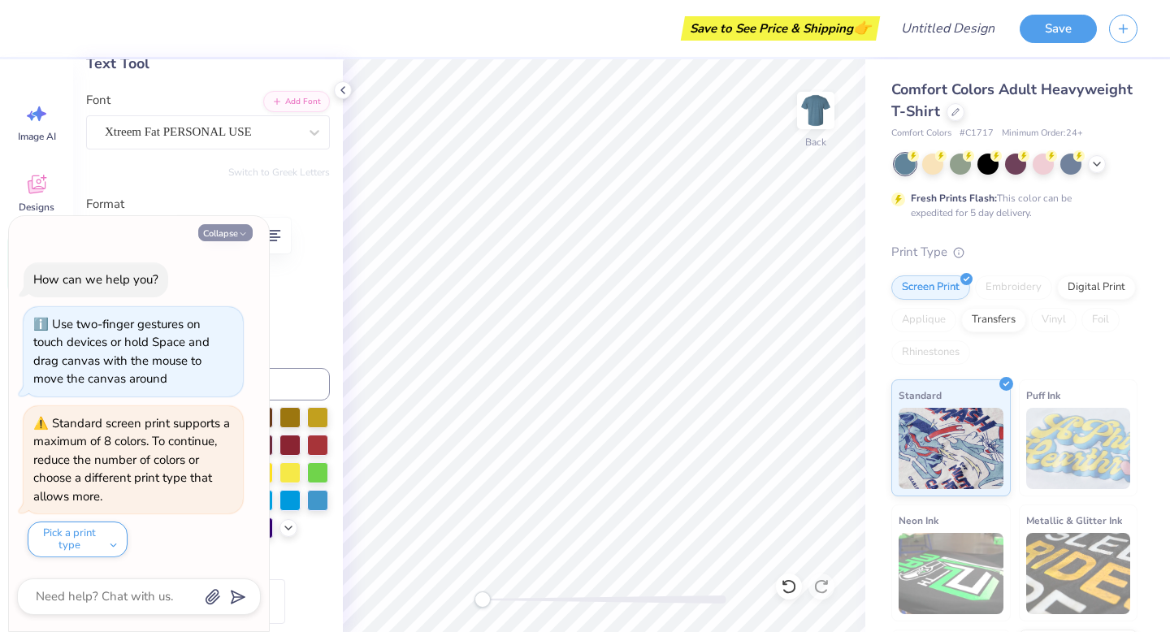
click at [210, 233] on button "Collapse" at bounding box center [225, 232] width 54 height 17
type textarea "x"
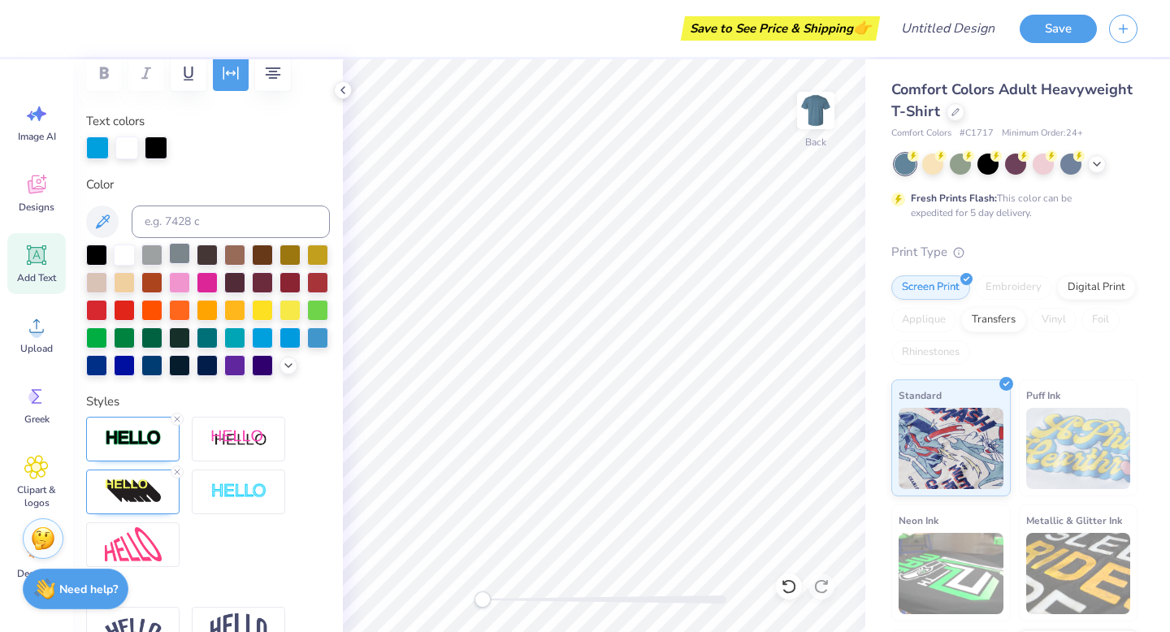
scroll to position [214, 0]
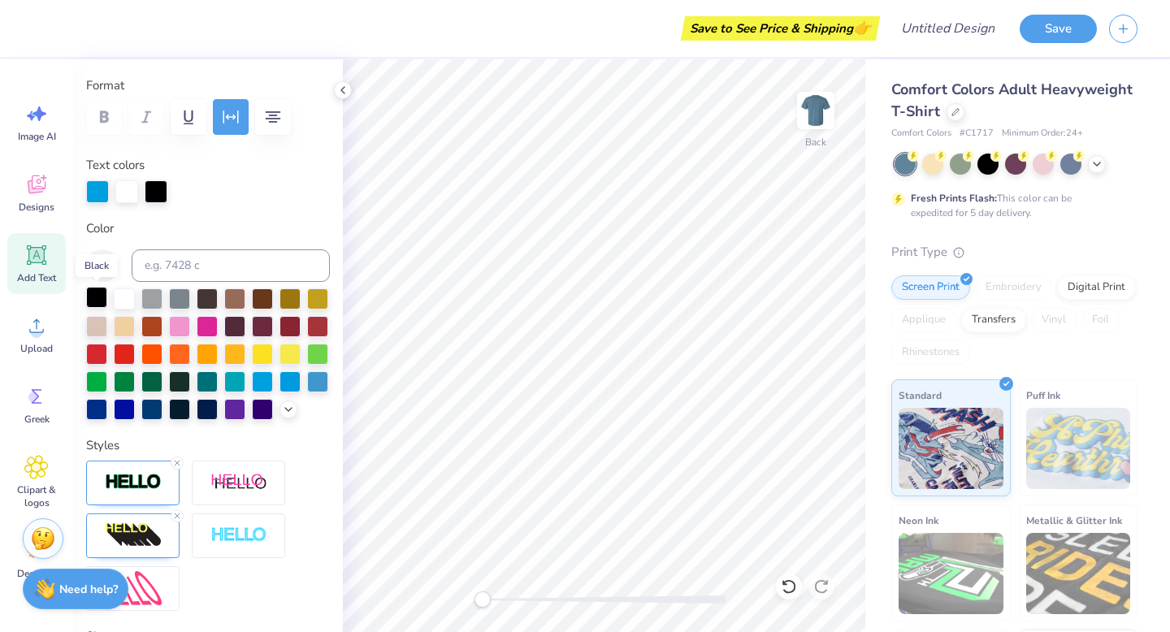
click at [102, 304] on div at bounding box center [96, 297] width 21 height 21
click at [128, 301] on div at bounding box center [124, 297] width 21 height 21
click at [150, 189] on div at bounding box center [156, 190] width 23 height 23
click at [97, 297] on div at bounding box center [96, 297] width 21 height 21
click at [115, 296] on div at bounding box center [124, 297] width 21 height 21
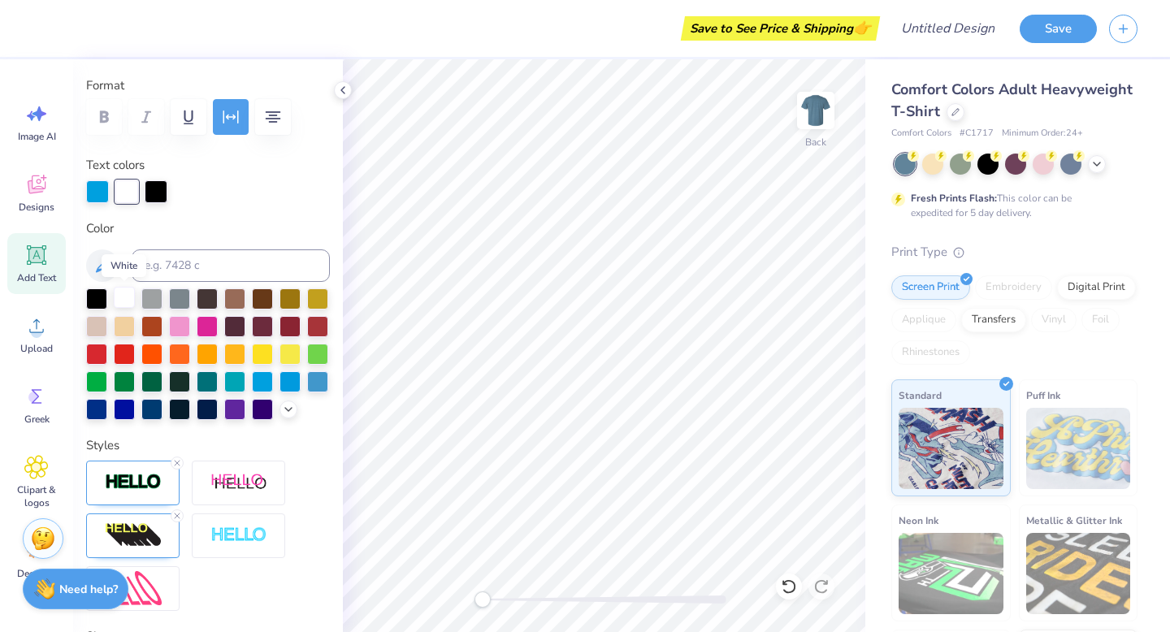
click at [119, 295] on div at bounding box center [124, 297] width 21 height 21
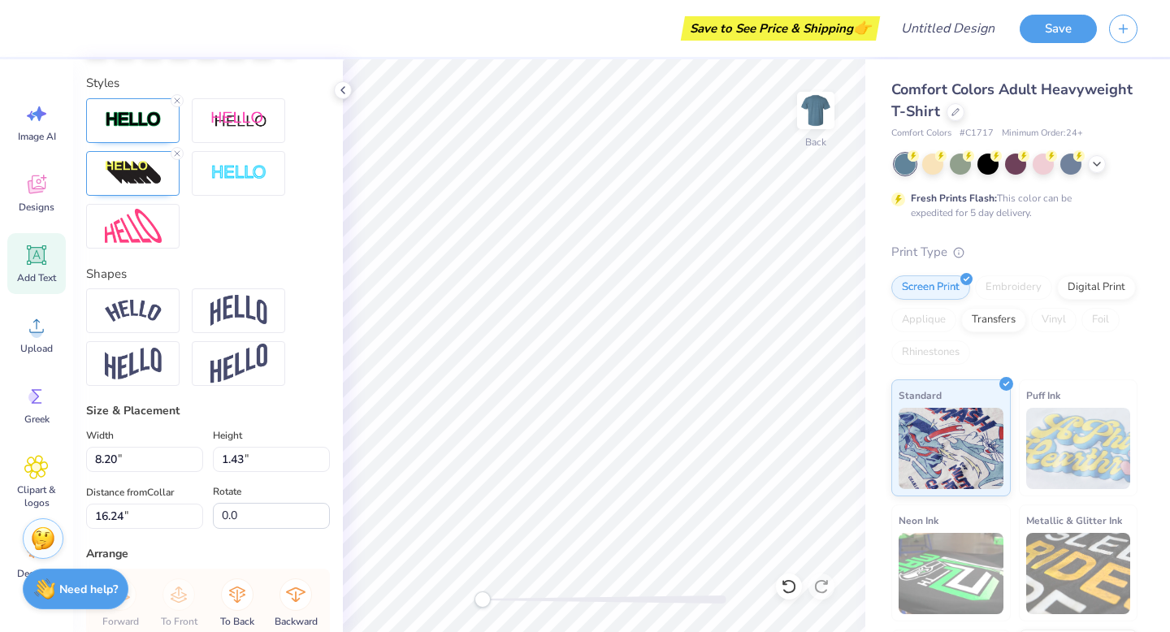
scroll to position [569, 0]
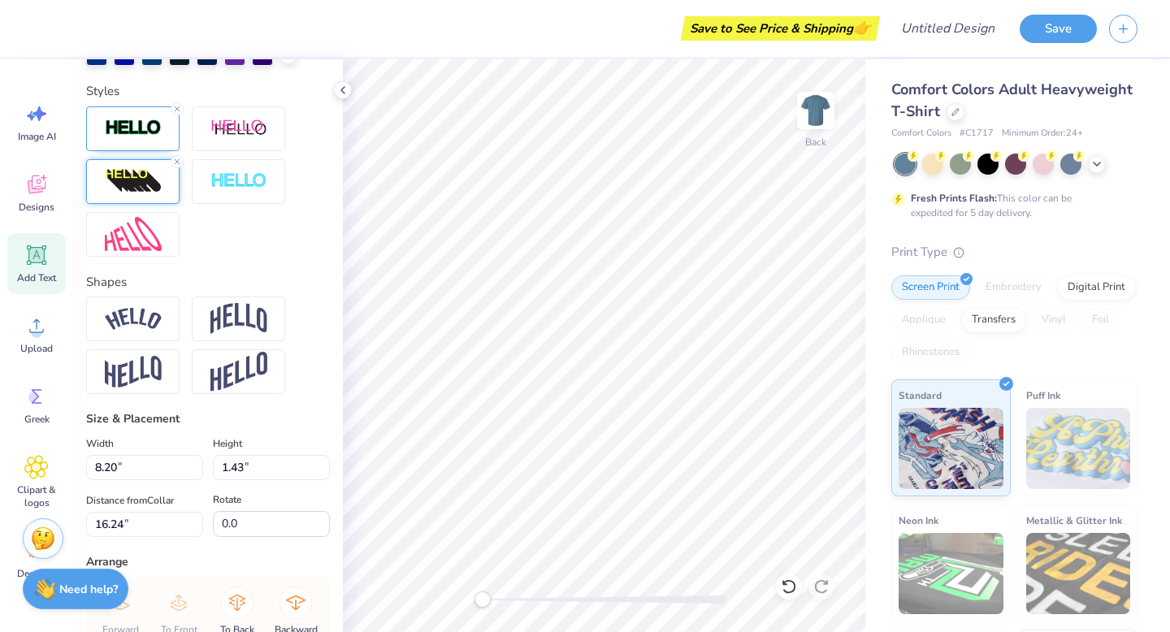
click at [132, 168] on img at bounding box center [133, 181] width 57 height 26
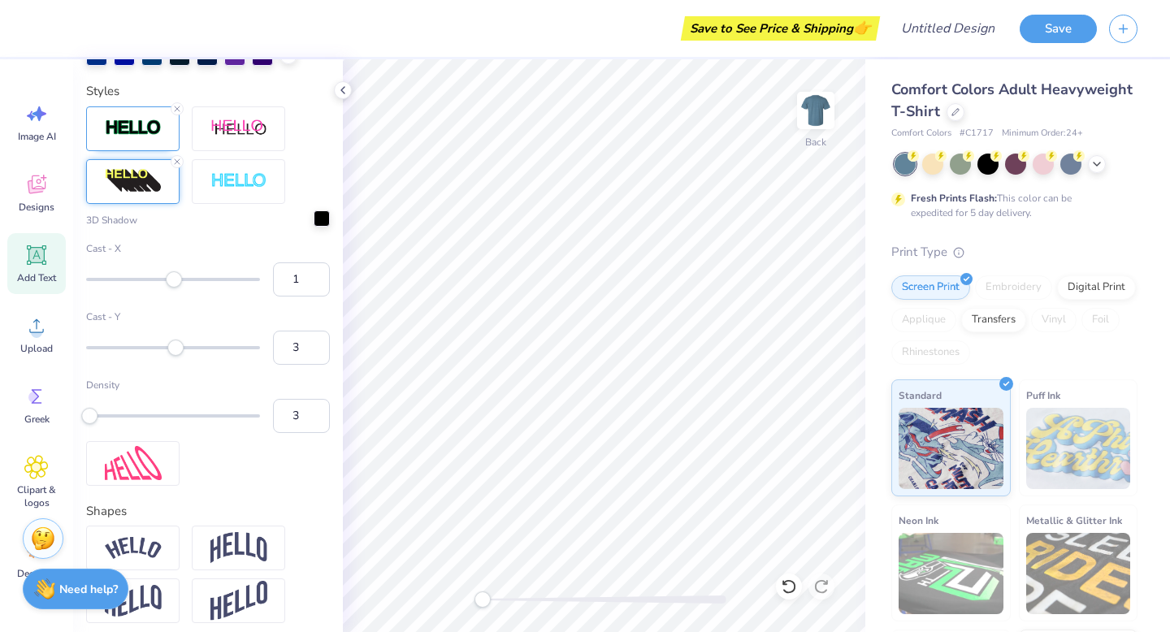
click at [317, 220] on div at bounding box center [321, 218] width 16 height 16
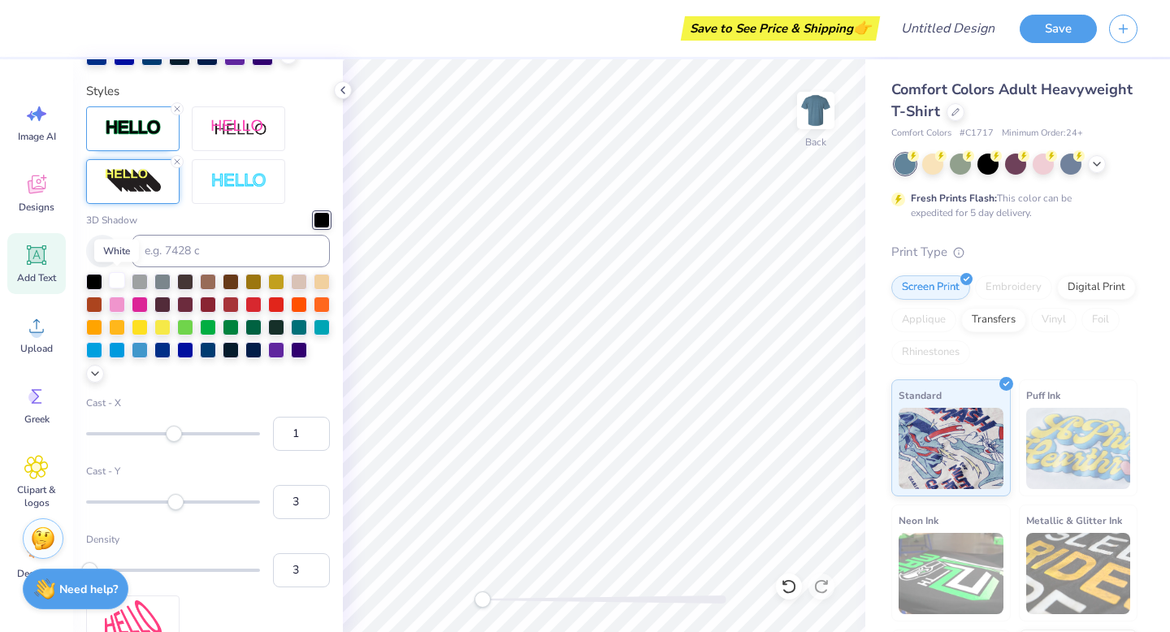
click at [118, 283] on div at bounding box center [117, 280] width 16 height 16
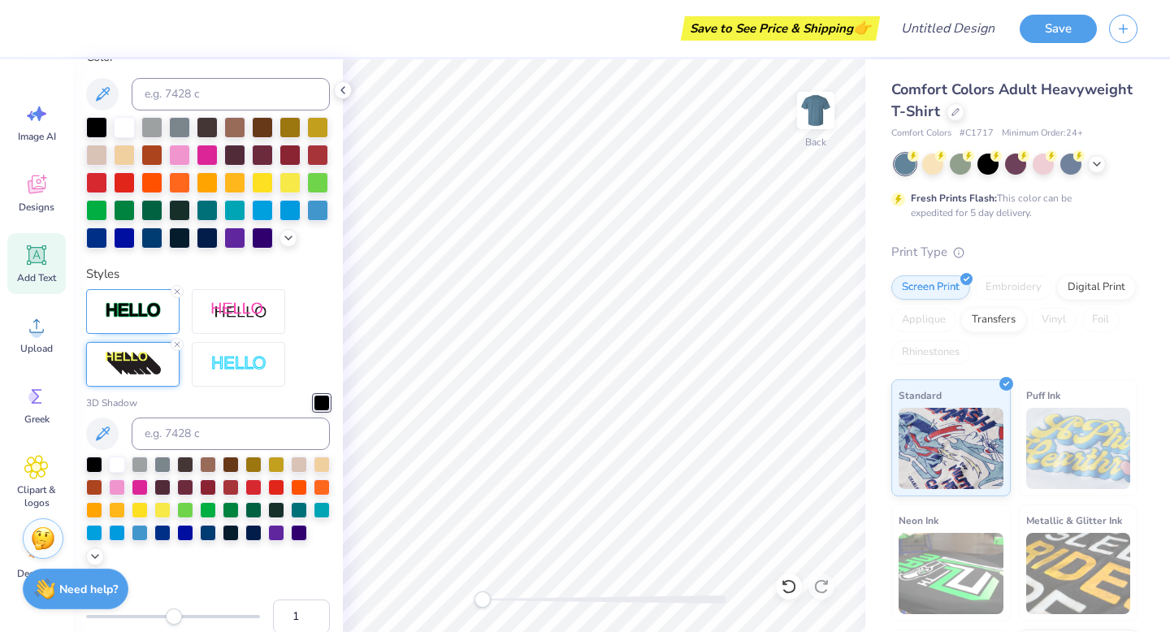
scroll to position [398, 0]
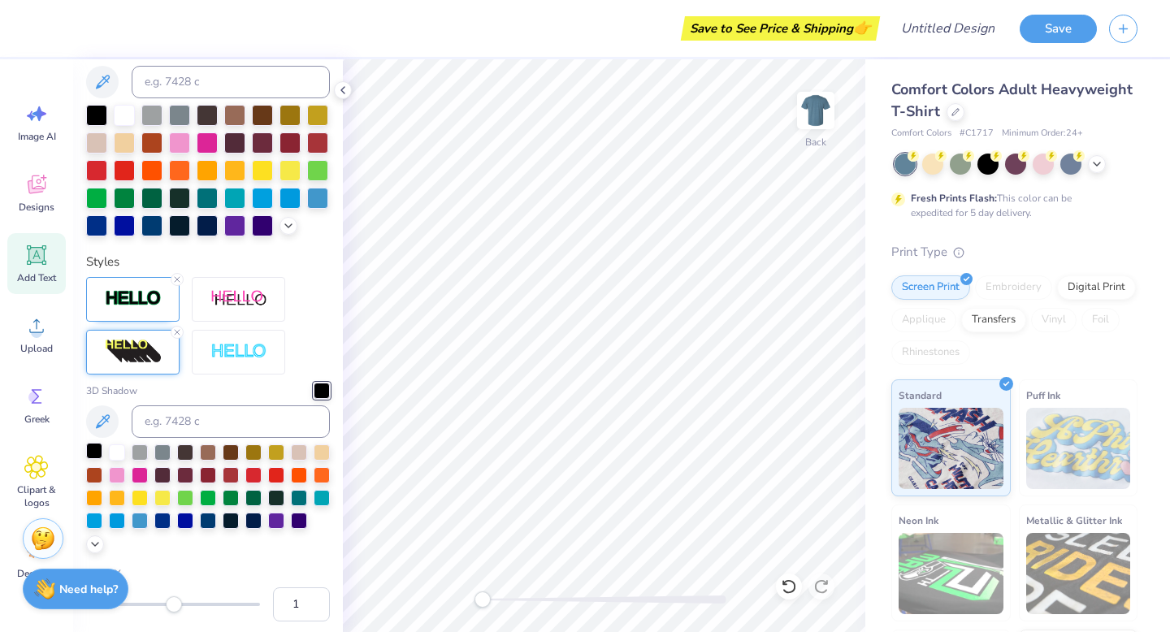
click at [97, 451] on div at bounding box center [94, 451] width 16 height 16
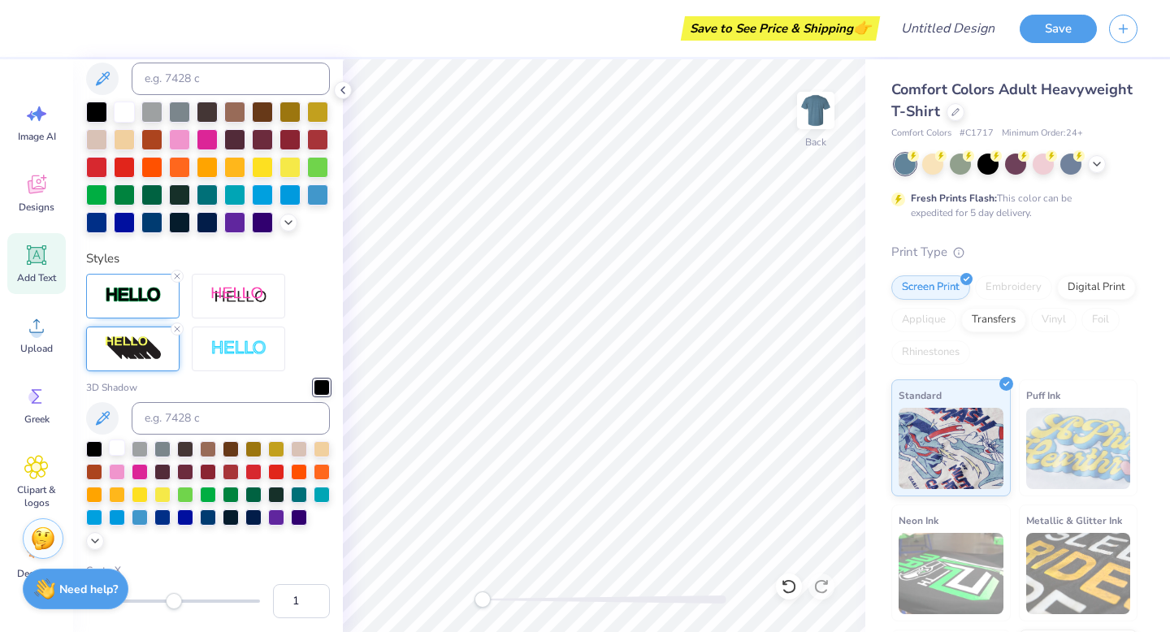
click at [118, 445] on div at bounding box center [117, 447] width 16 height 16
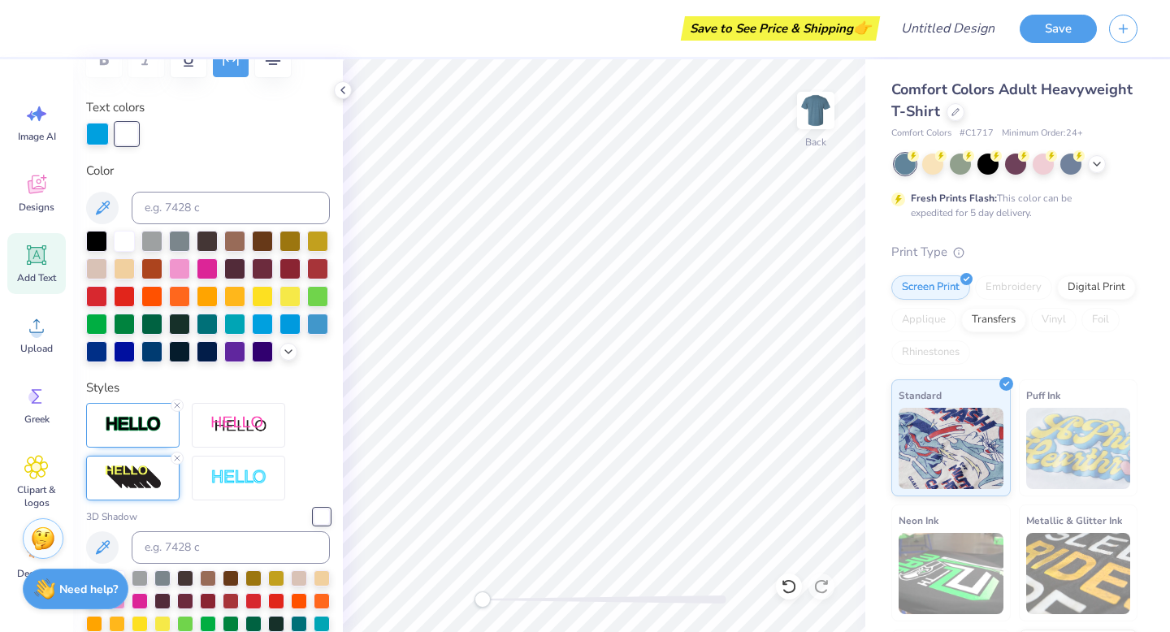
scroll to position [270, 0]
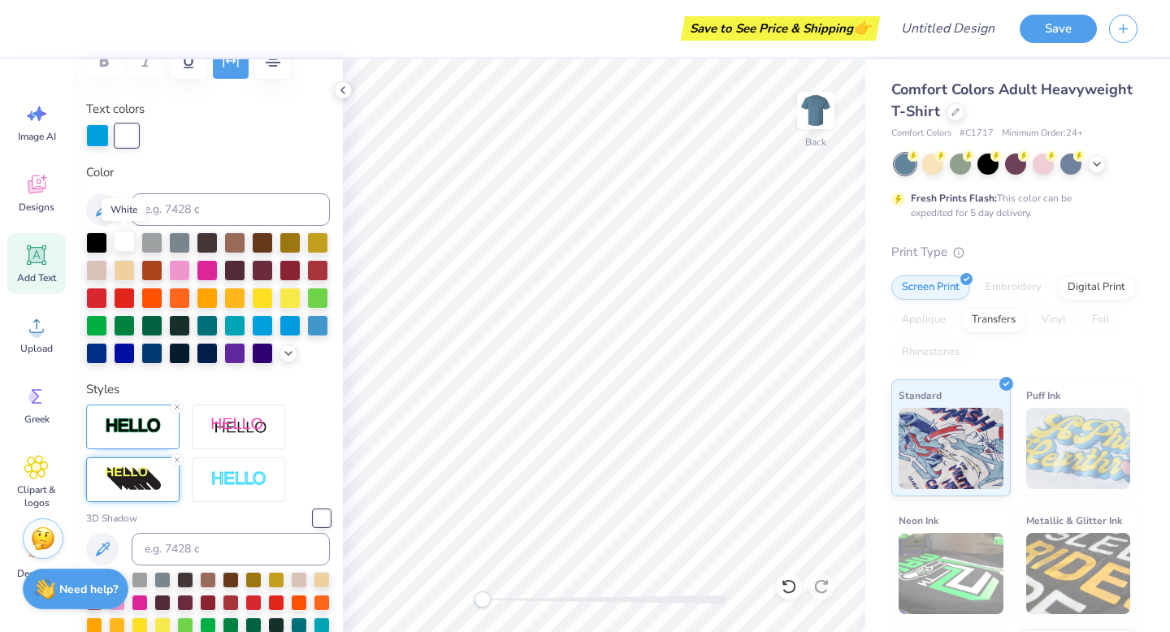
click at [119, 240] on div at bounding box center [124, 241] width 21 height 21
click at [96, 241] on div at bounding box center [96, 241] width 21 height 21
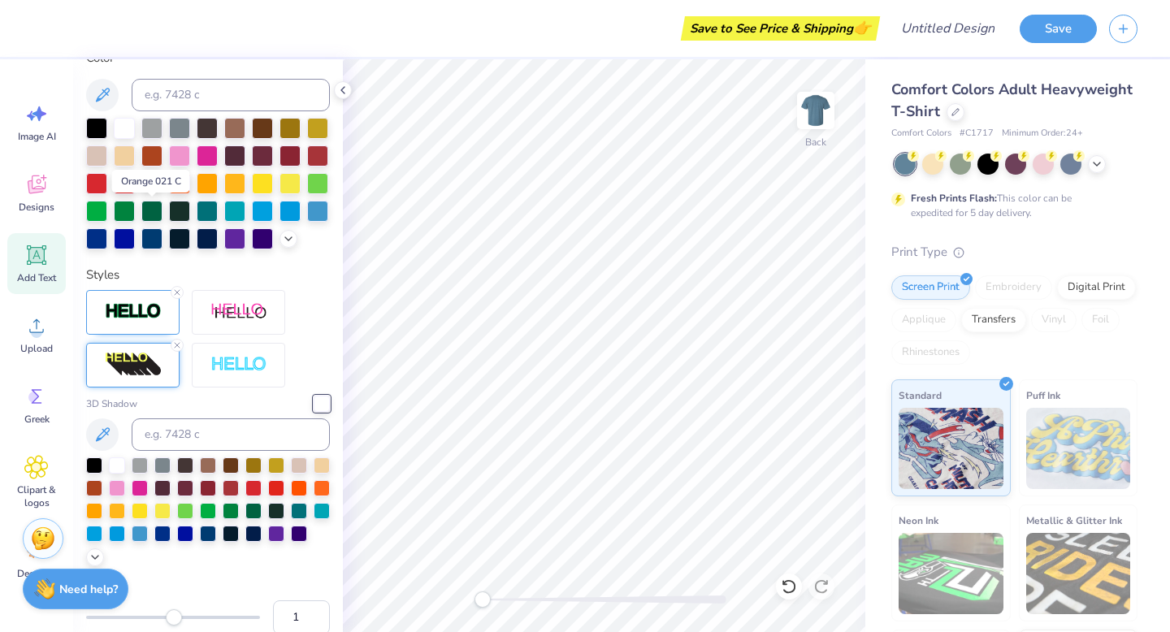
scroll to position [426, 0]
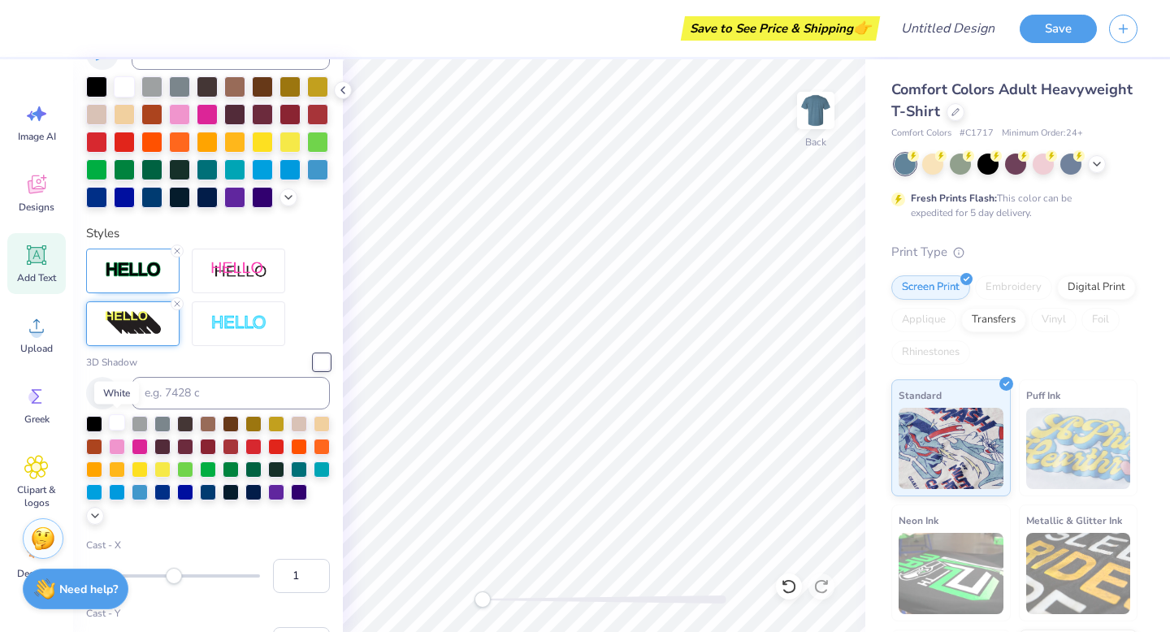
click at [119, 421] on div at bounding box center [117, 422] width 16 height 16
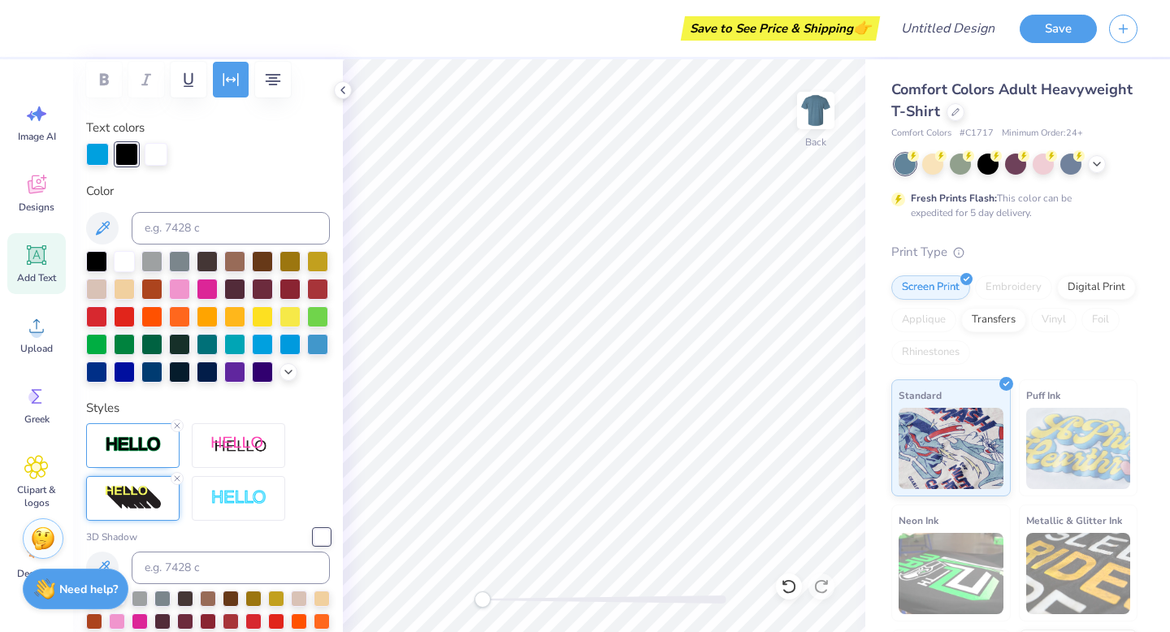
scroll to position [249, 0]
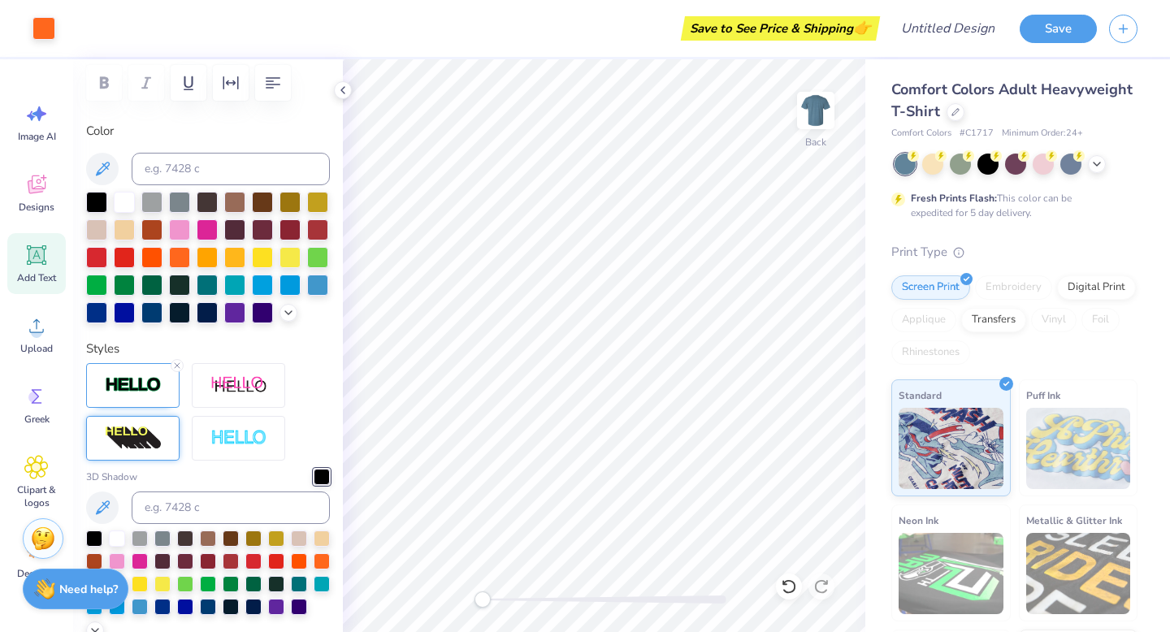
type input "1.24"
type input "0.60"
type input "13.02"
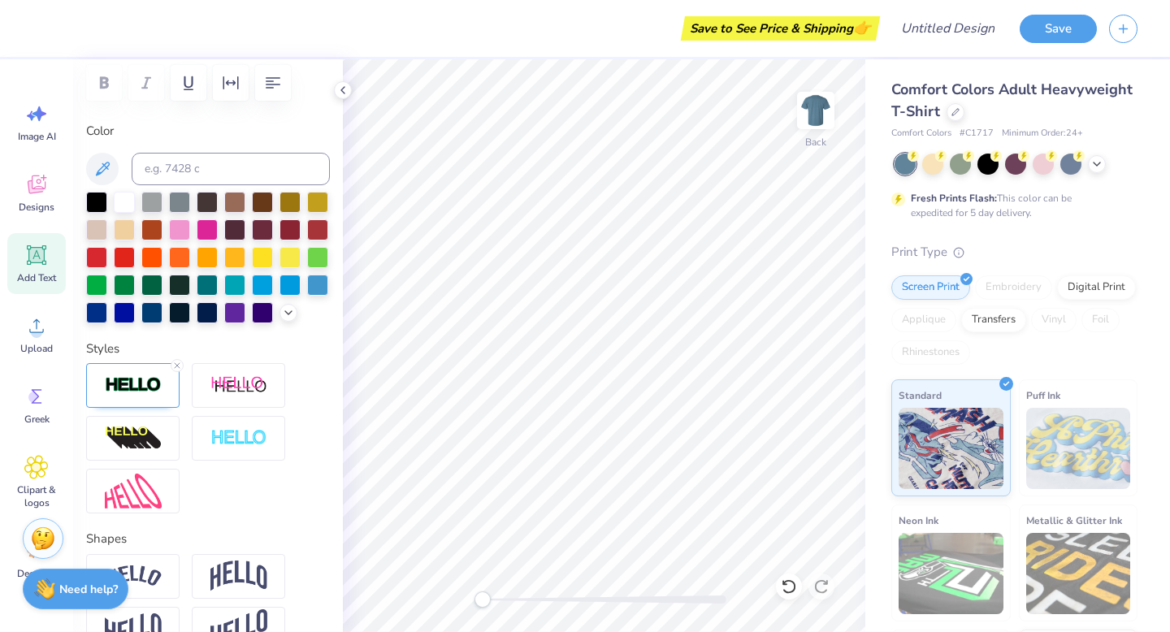
click at [517, 599] on div at bounding box center [604, 599] width 244 height 8
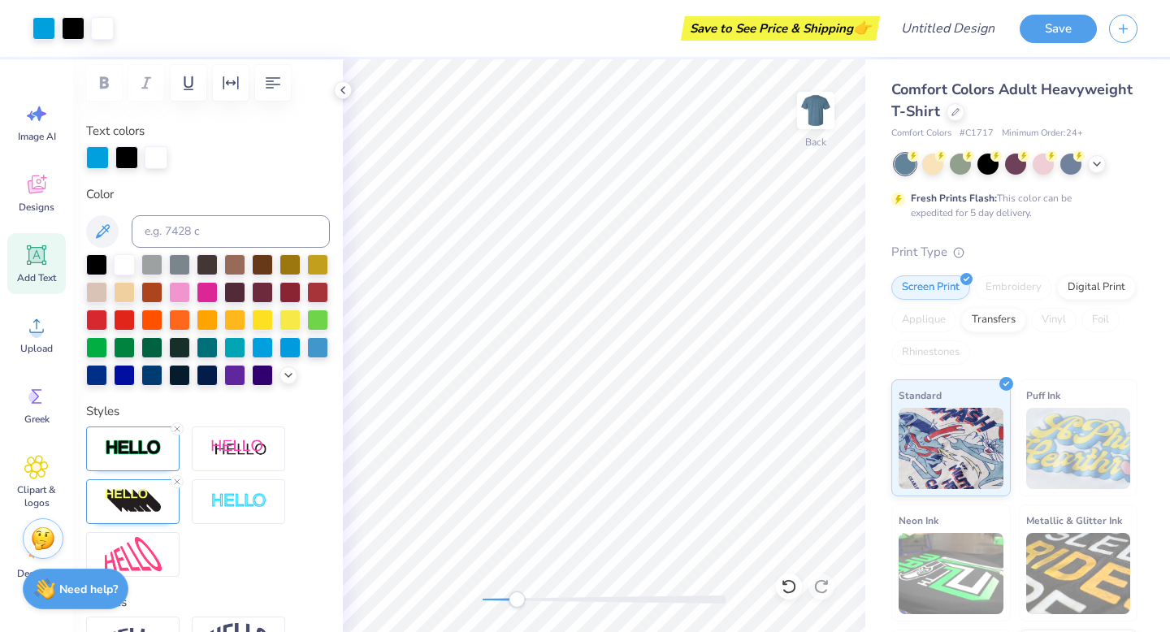
type input "4.31"
type input "3.85"
type input "3.35"
type input "-19.3"
type input "5.43"
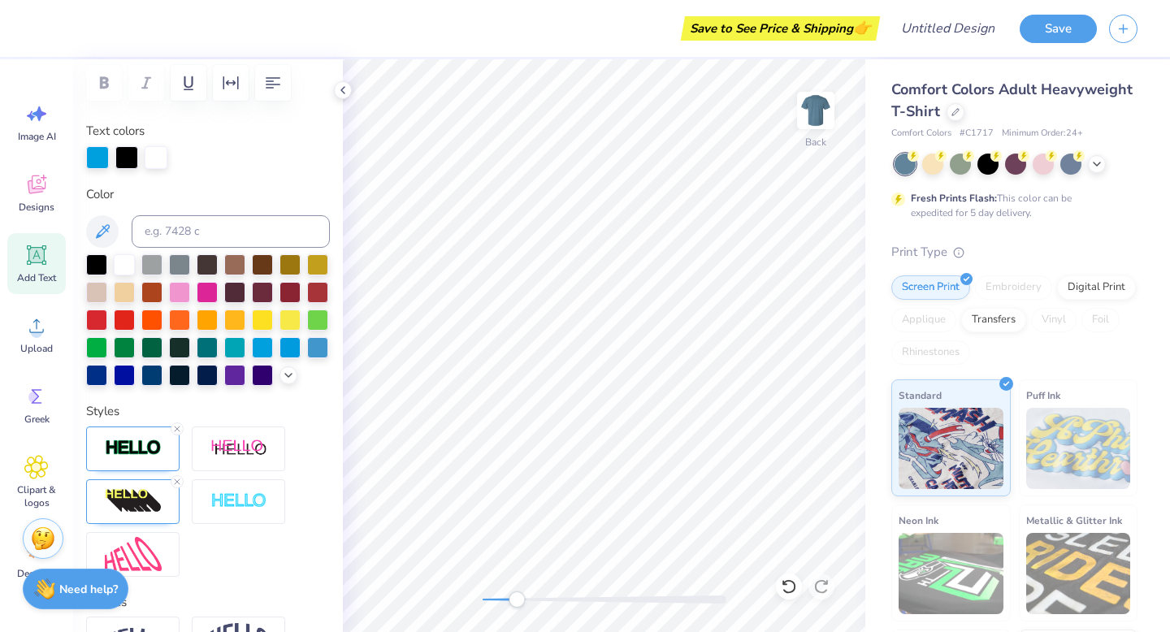
type input "4.31"
type input "4.14"
type input "4.99"
type input "3.96"
type input "4.54"
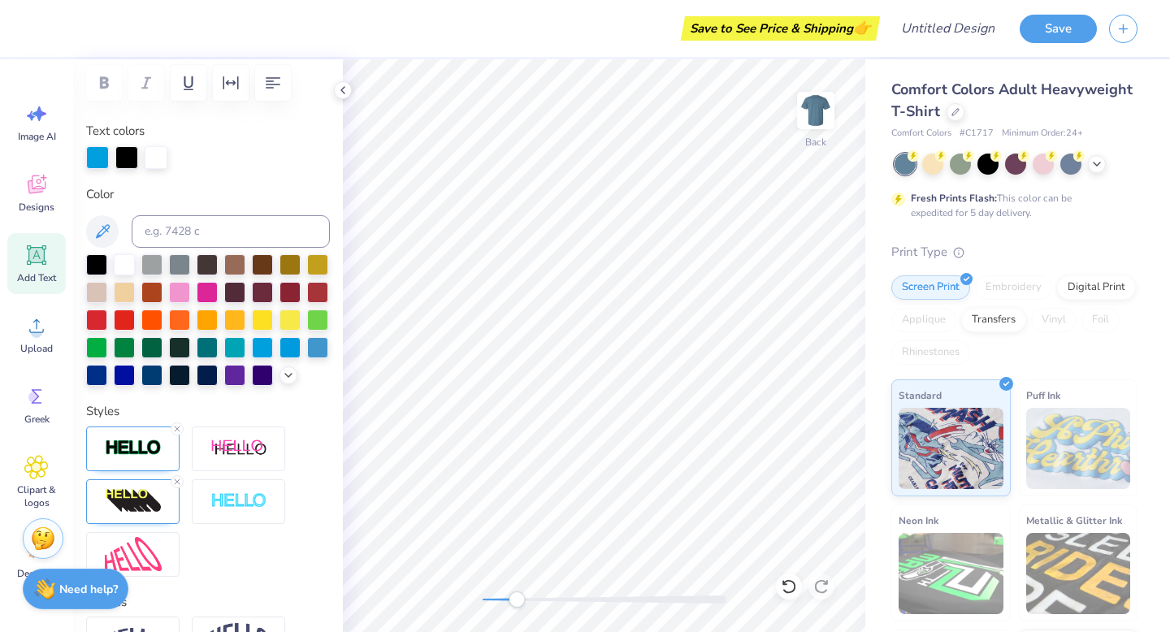
click at [501, 597] on div at bounding box center [604, 599] width 244 height 8
click at [465, 595] on div "Back" at bounding box center [604, 345] width 522 height 573
type input "0.0"
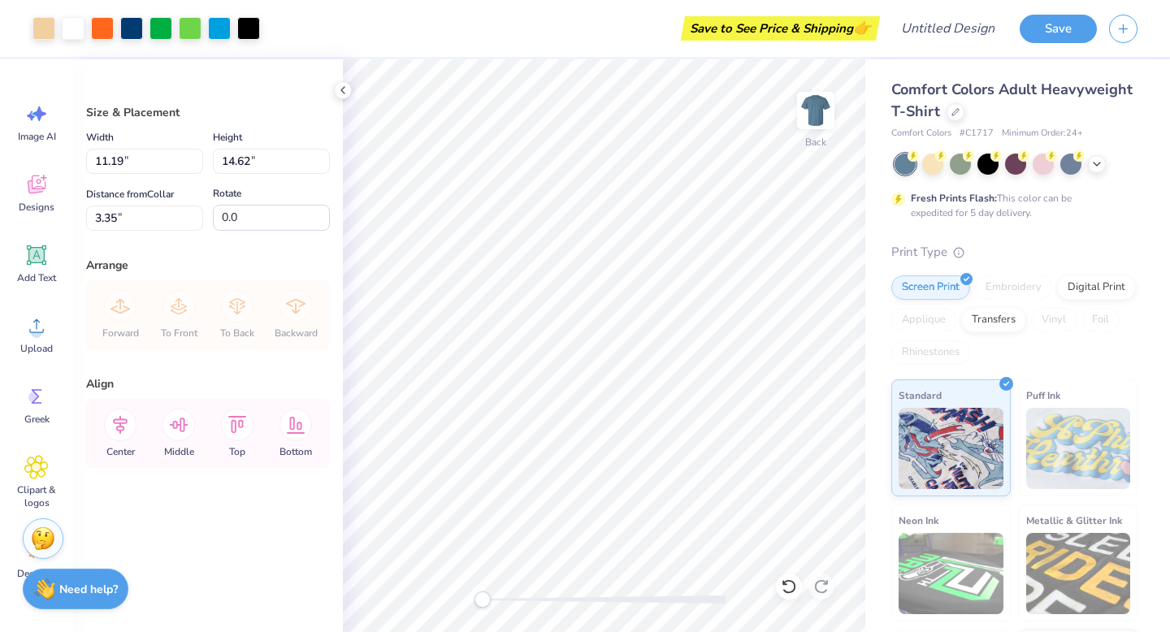
type input "3.35"
click at [562, 266] on li "Copy" at bounding box center [592, 264] width 128 height 32
click at [815, 123] on img at bounding box center [815, 110] width 65 height 65
type input "5.15"
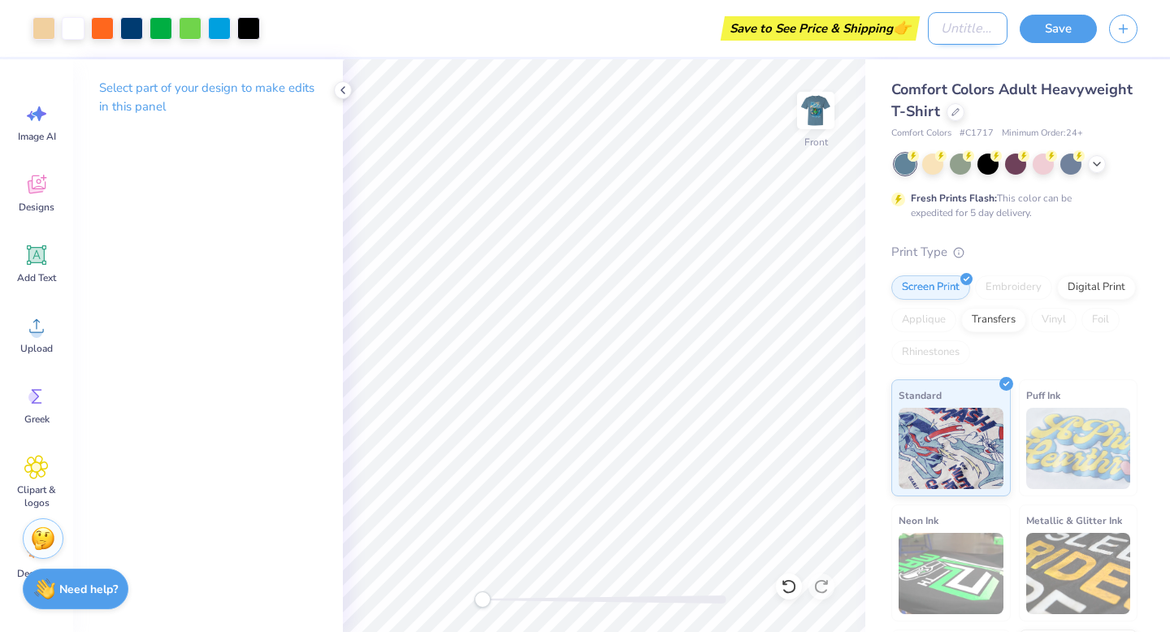
click at [958, 31] on input "Design Title" at bounding box center [968, 28] width 80 height 32
type input "F25 Gator Shirt"
click at [820, 116] on img at bounding box center [815, 110] width 65 height 65
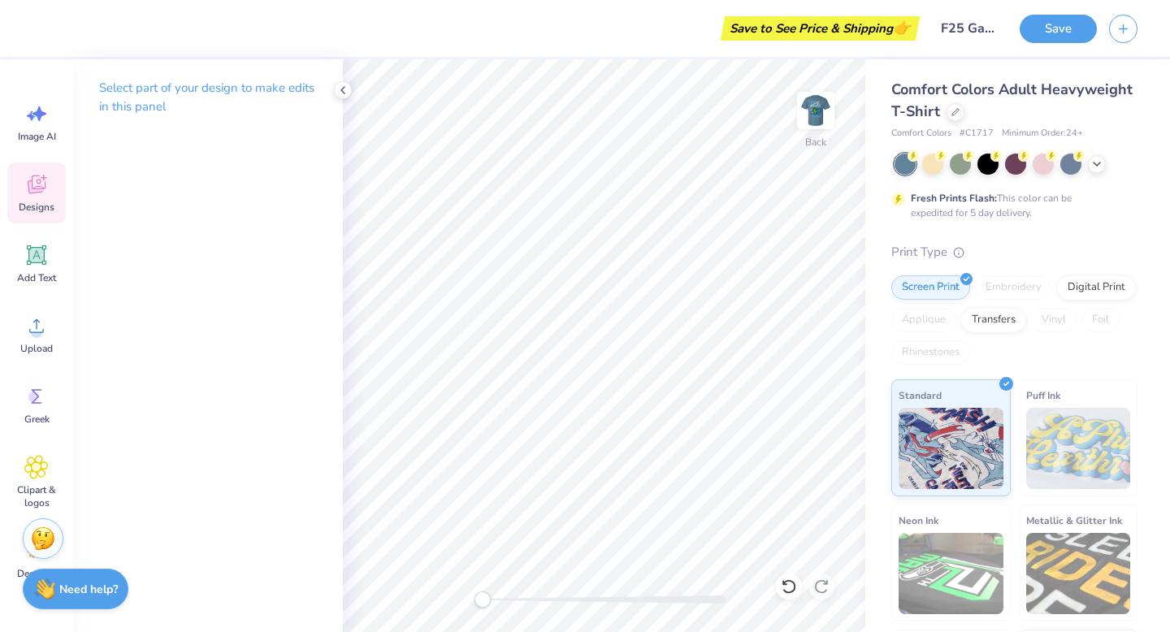
click at [35, 188] on icon at bounding box center [37, 184] width 18 height 19
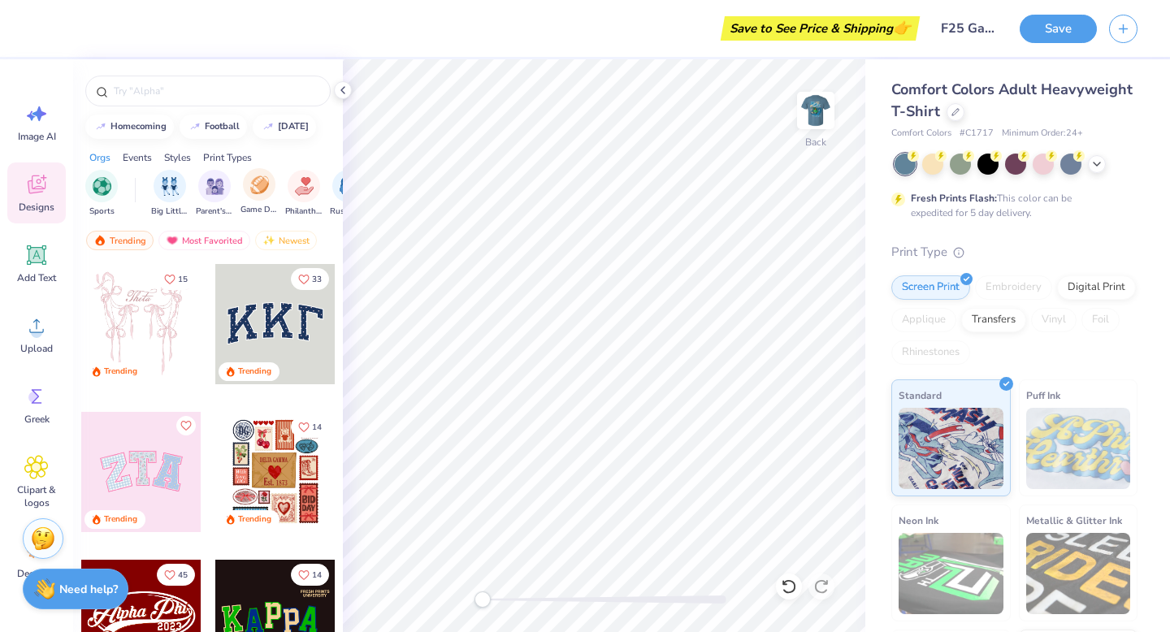
scroll to position [0, 0]
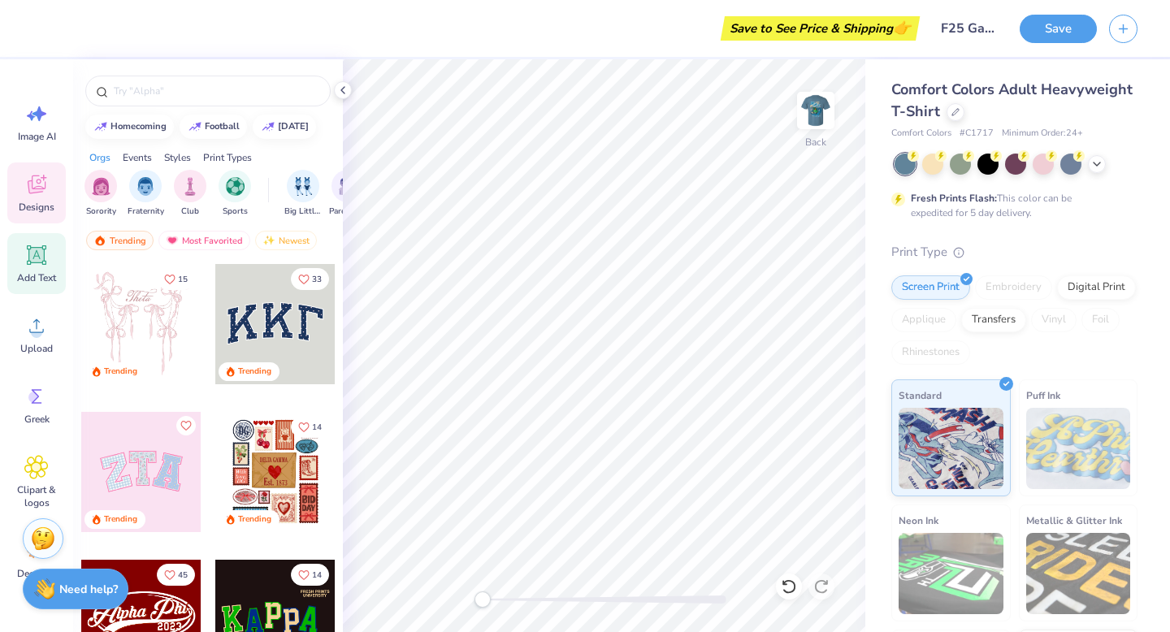
click at [42, 252] on icon at bounding box center [36, 255] width 15 height 15
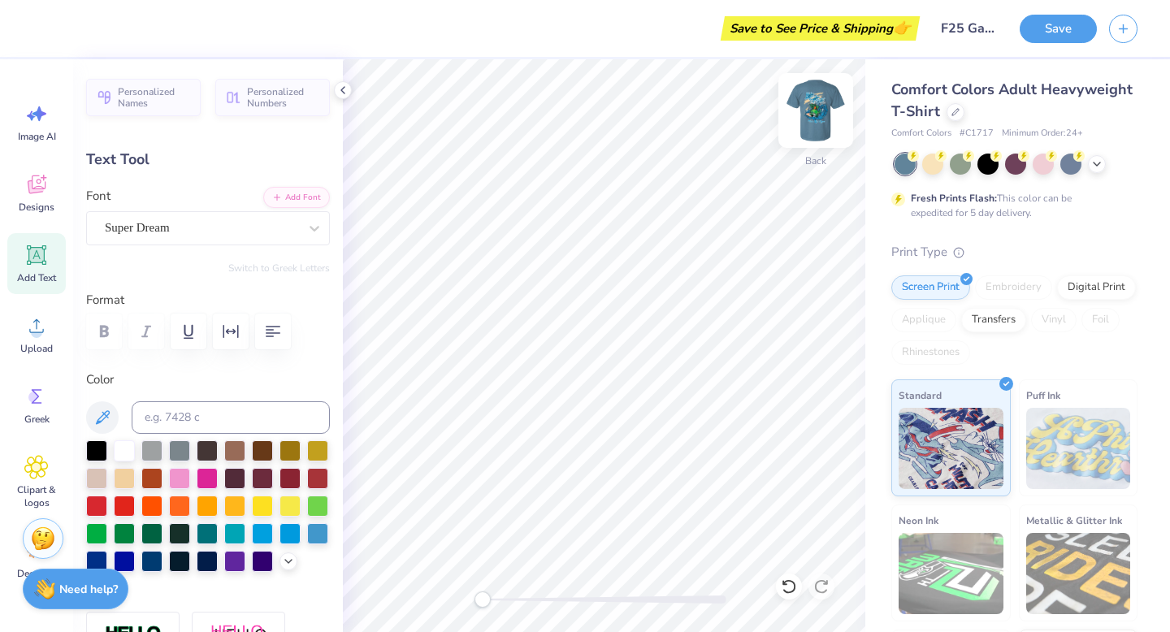
click at [819, 113] on img at bounding box center [815, 110] width 65 height 65
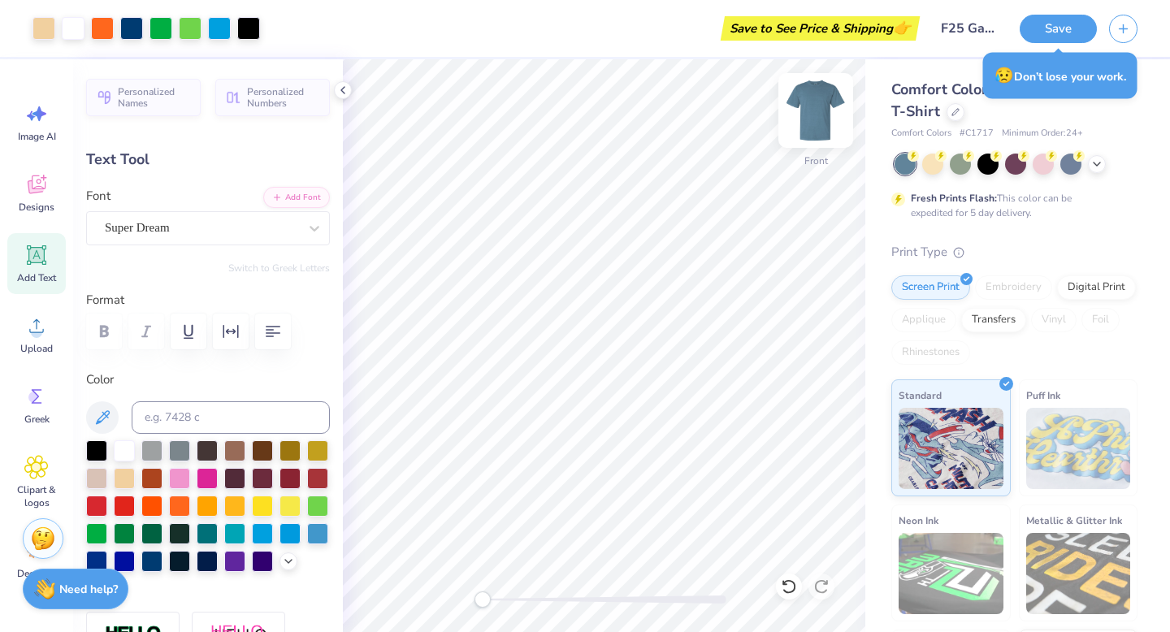
click at [810, 112] on img at bounding box center [815, 110] width 65 height 65
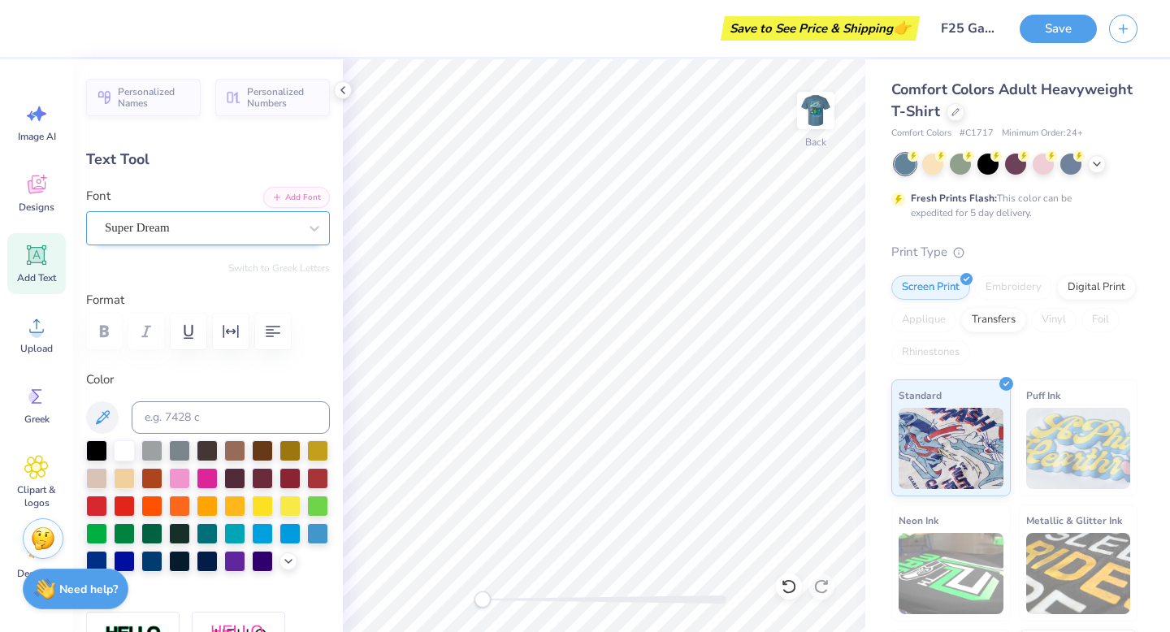
click at [162, 231] on div "Super Dream" at bounding box center [201, 227] width 197 height 25
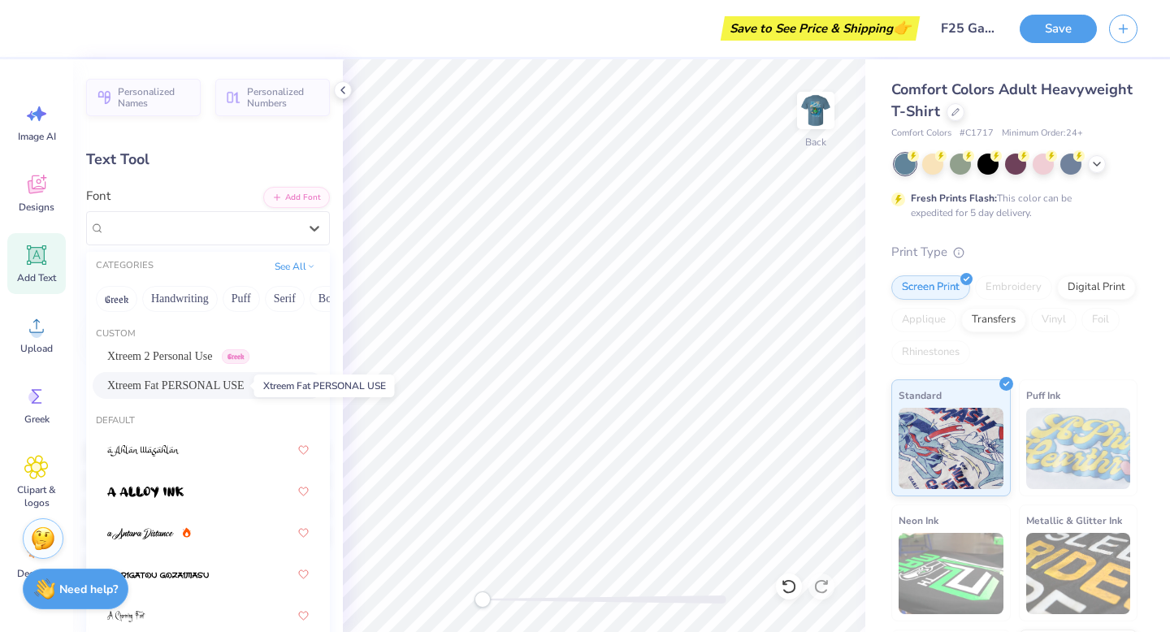
click at [144, 386] on span "Xtreem Fat PERSONAL USE" at bounding box center [175, 385] width 137 height 17
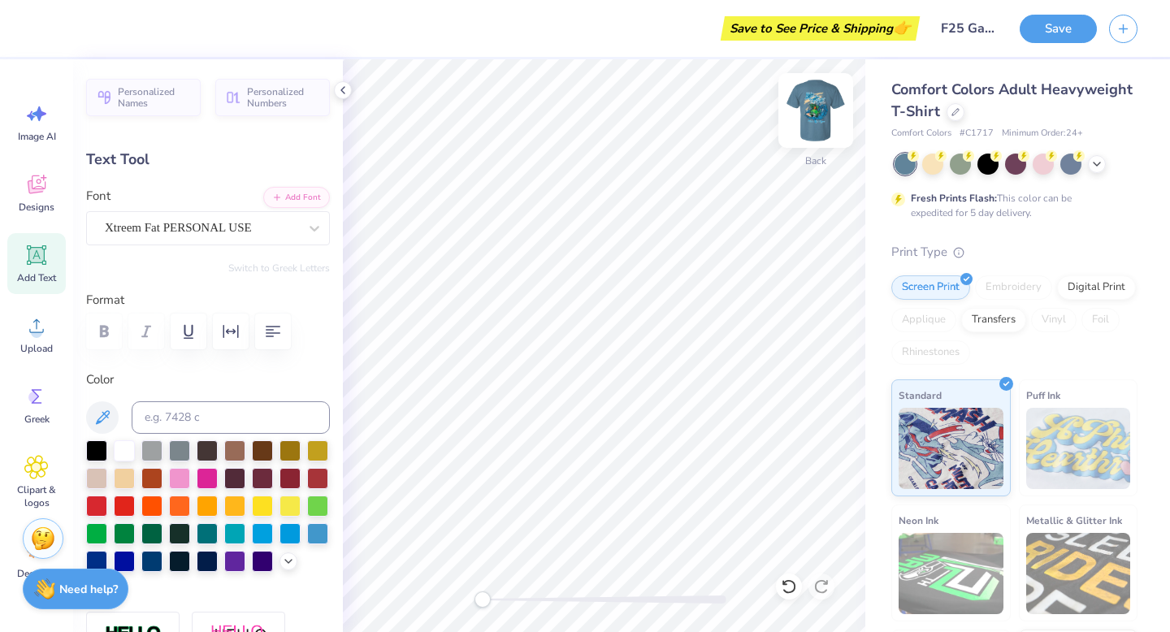
click at [820, 110] on img at bounding box center [815, 110] width 65 height 65
